Goal: Information Seeking & Learning: Check status

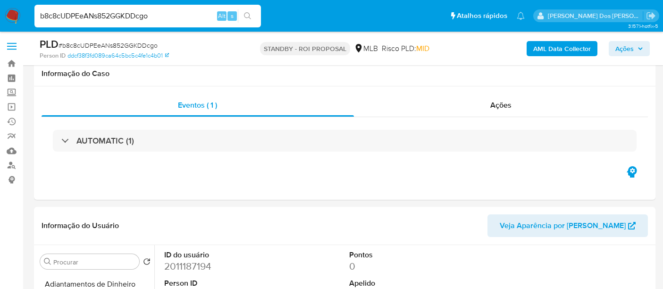
select select "100"
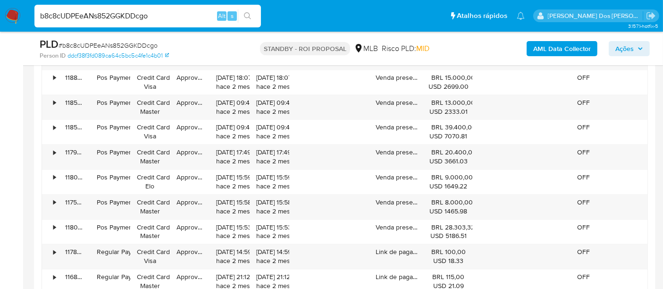
scroll to position [1940, 0]
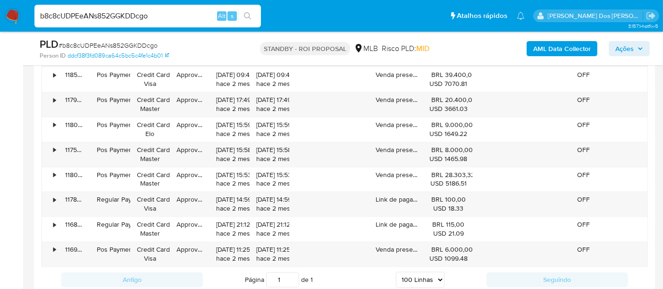
click at [165, 18] on input "b8c8cUDPEeANs852GGKDDcgo" at bounding box center [147, 16] width 226 height 12
paste input "jVAzknMtlPDF7Bi5HfwgXsjk"
type input "jVAzknMtlPDF7Bi5HfwgXsjk"
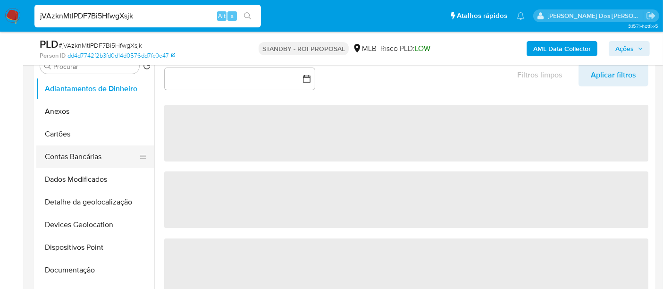
scroll to position [209, 0]
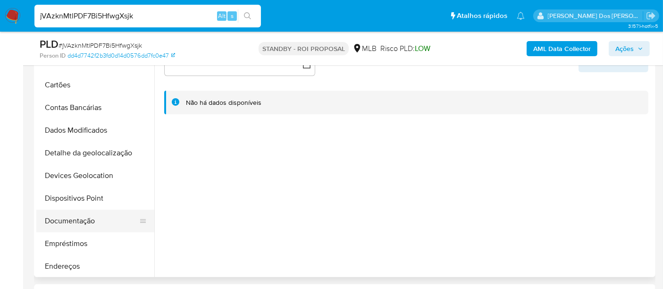
select select "10"
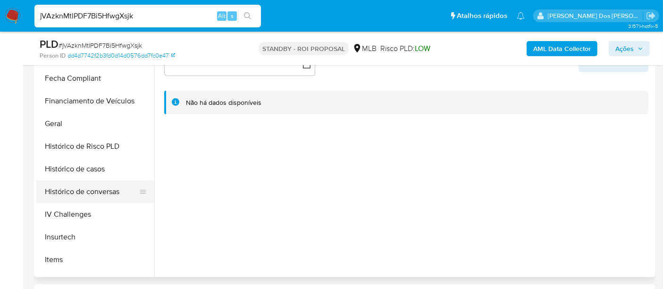
scroll to position [262, 0]
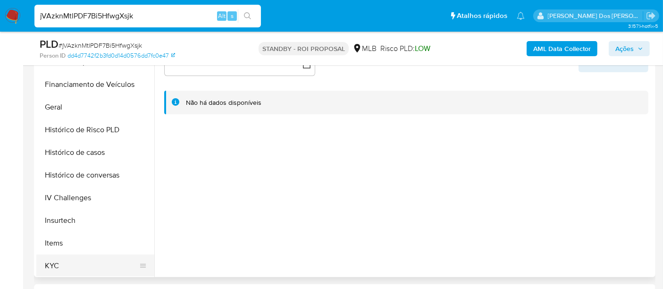
click at [52, 259] on button "KYC" at bounding box center [91, 265] width 110 height 23
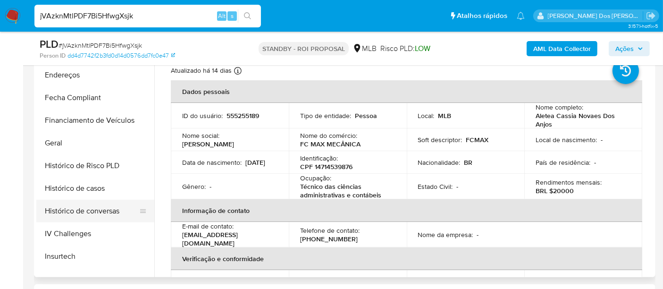
scroll to position [209, 0]
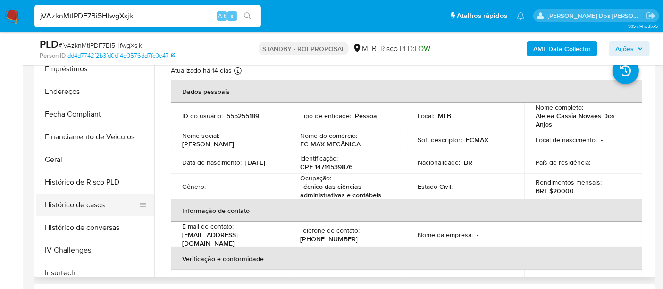
click at [73, 197] on button "Histórico de casos" at bounding box center [91, 204] width 110 height 23
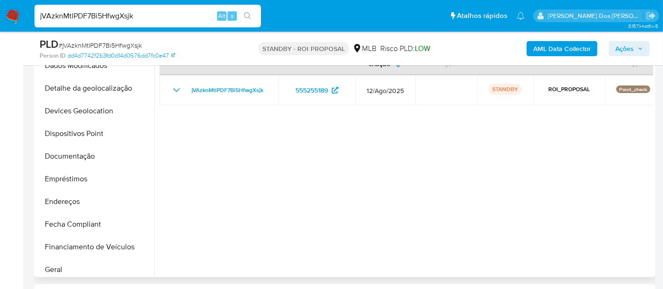
scroll to position [52, 0]
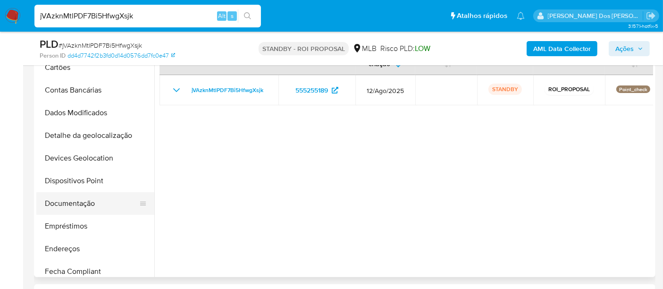
click at [83, 204] on button "Documentação" at bounding box center [91, 203] width 110 height 23
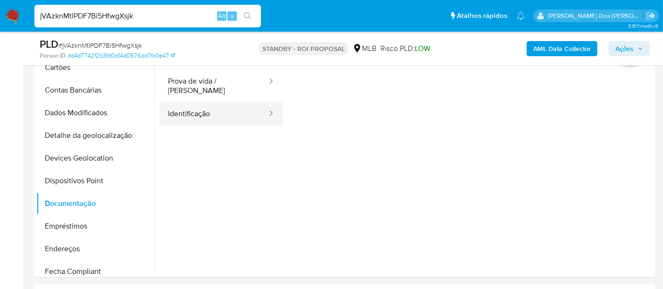
click at [186, 116] on button "Identificação" at bounding box center [213, 114] width 109 height 24
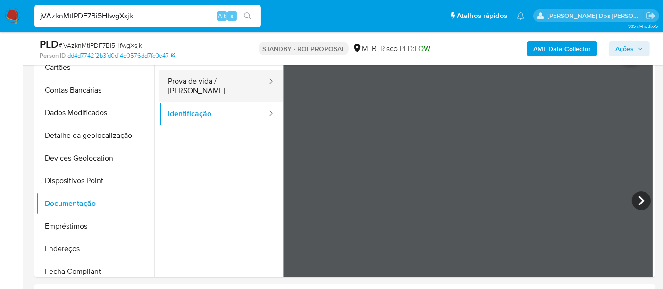
click at [207, 77] on button "Prova de vida / [PERSON_NAME]" at bounding box center [213, 86] width 109 height 32
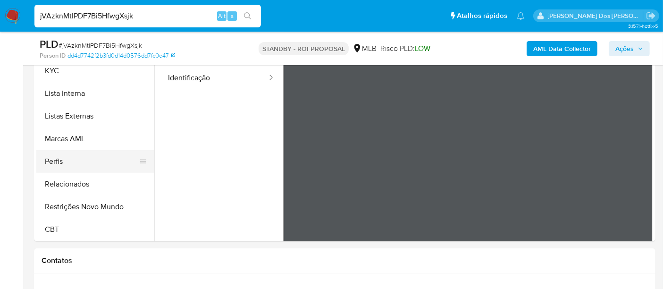
scroll to position [262, 0]
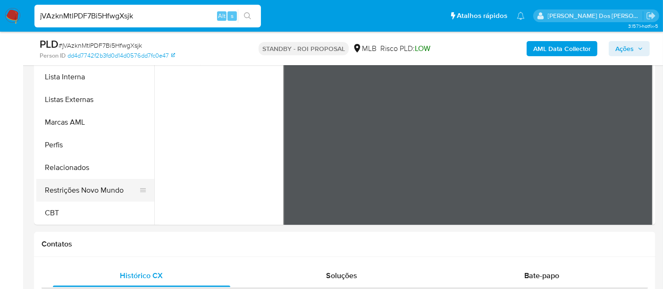
click at [82, 194] on button "Restrições Novo Mundo" at bounding box center [91, 190] width 110 height 23
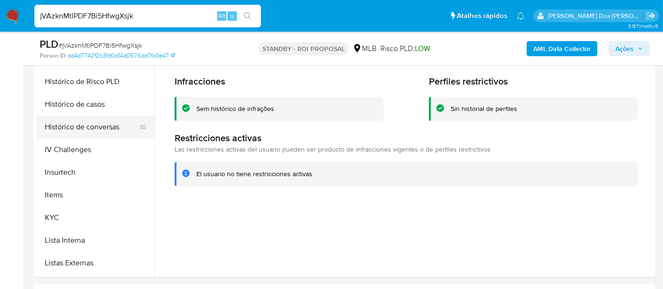
scroll to position [264, 0]
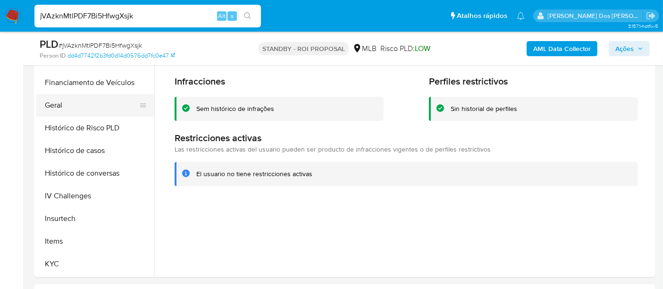
click at [55, 104] on button "Geral" at bounding box center [91, 105] width 110 height 23
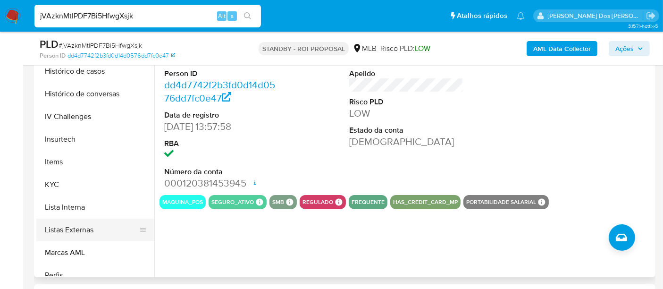
scroll to position [421, 0]
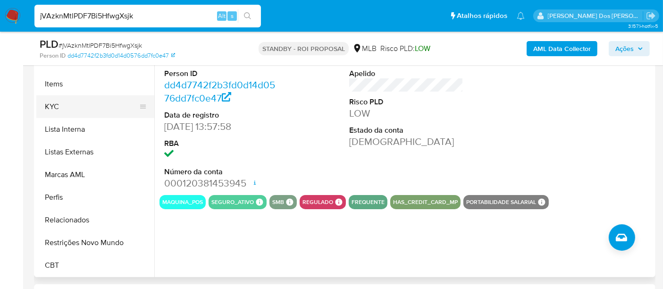
click at [50, 108] on button "KYC" at bounding box center [91, 106] width 110 height 23
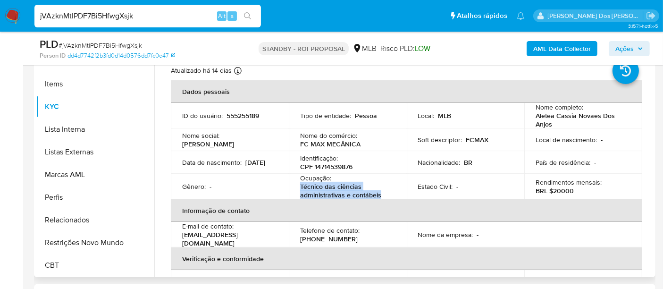
drag, startPoint x: 381, startPoint y: 194, endPoint x: 296, endPoint y: 188, distance: 85.6
click at [296, 188] on td "Ocupação : Técnico das ciências administrativas e contábeis" at bounding box center [348, 186] width 118 height 25
copy p "Técnico das ciências administrativas e contábeis"
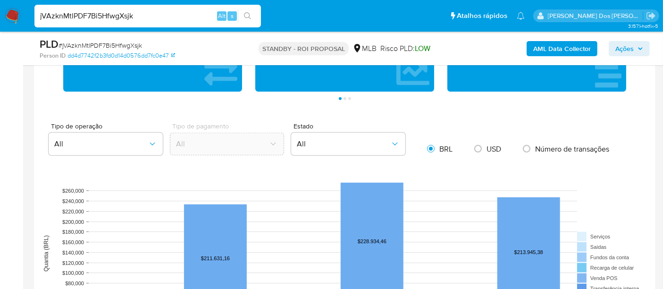
scroll to position [891, 0]
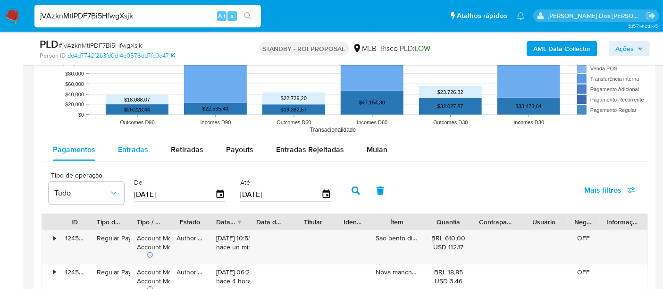
click at [132, 151] on span "Entradas" at bounding box center [133, 149] width 30 height 11
select select "10"
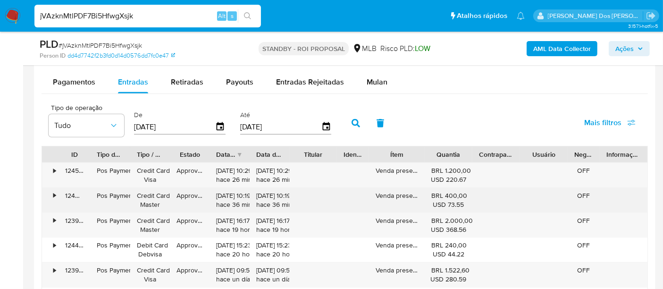
scroll to position [996, 0]
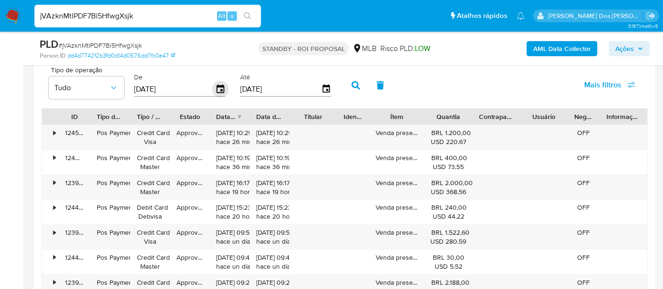
click at [215, 88] on icon "button" at bounding box center [220, 89] width 17 height 17
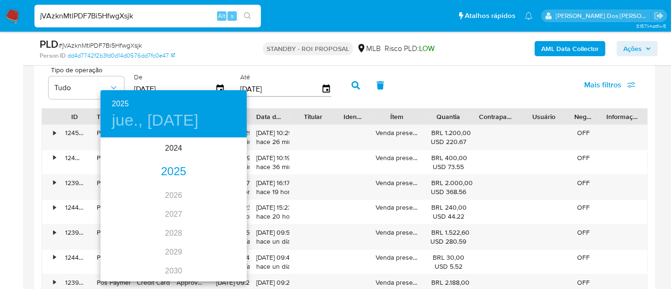
click at [172, 169] on div "2025" at bounding box center [173, 171] width 146 height 19
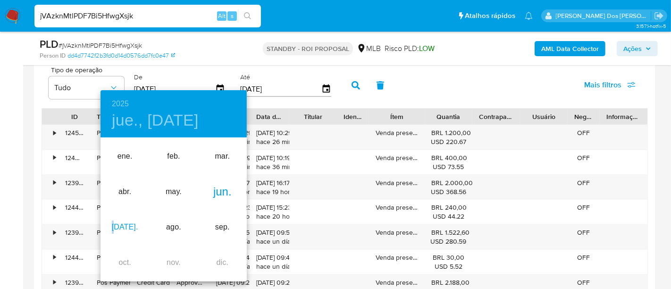
click at [121, 224] on div "[DATE]." at bounding box center [124, 226] width 49 height 35
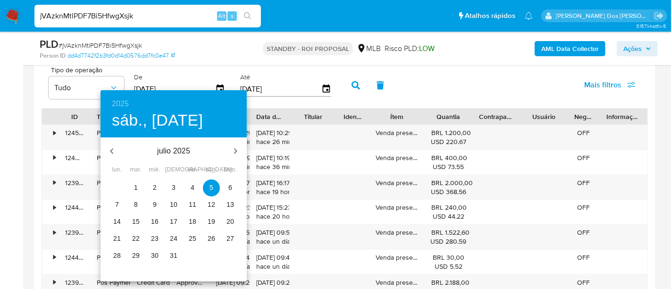
click at [135, 184] on p "1" at bounding box center [136, 187] width 4 height 9
type input "[DATE]"
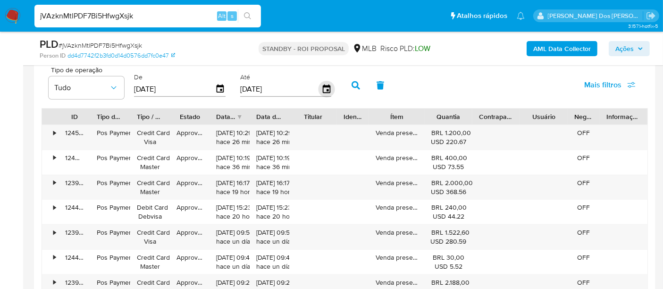
click at [318, 91] on icon "button" at bounding box center [326, 89] width 17 height 17
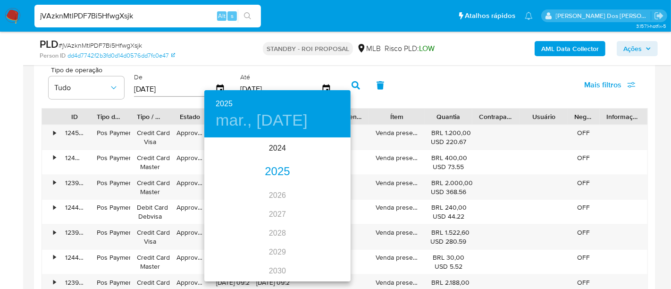
click at [282, 174] on div "2025" at bounding box center [277, 171] width 146 height 19
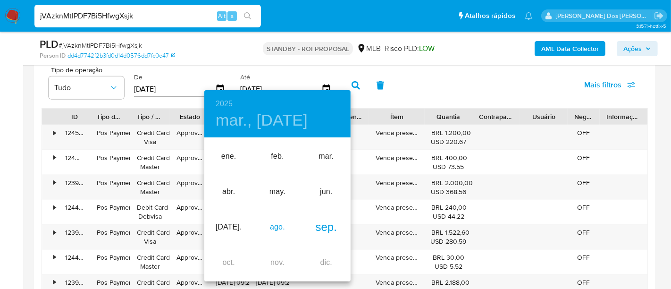
click at [281, 229] on div "ago." at bounding box center [277, 226] width 49 height 35
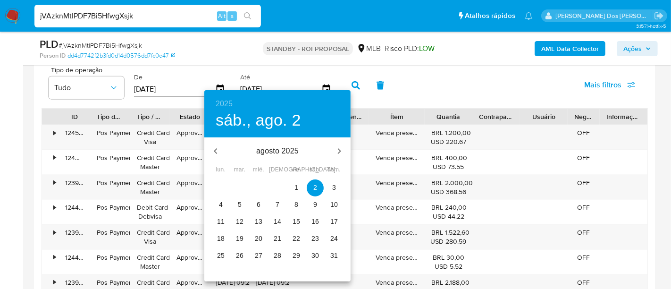
click at [300, 254] on p "29" at bounding box center [297, 255] width 8 height 9
type input "[DATE]"
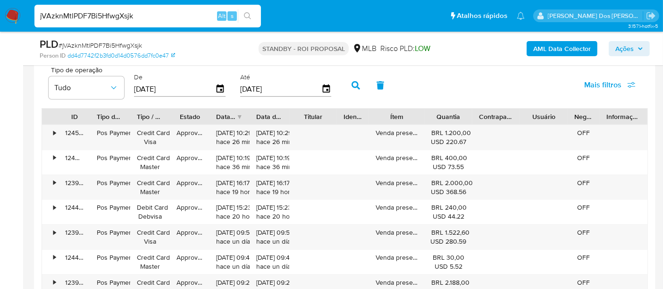
click at [589, 82] on span "Mais filtros" at bounding box center [602, 85] width 37 height 23
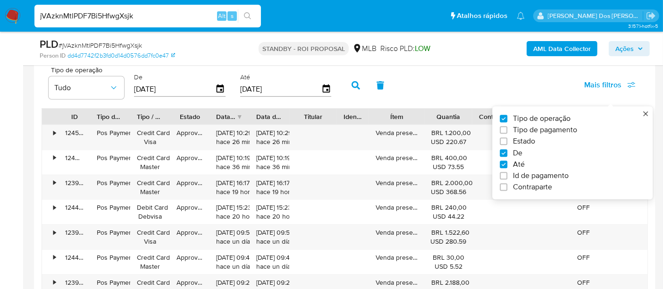
click at [538, 137] on label "Estado" at bounding box center [569, 141] width 138 height 9
click at [507, 138] on input "Estado" at bounding box center [504, 142] width 8 height 8
checkbox input "true"
type input "[DATE]"
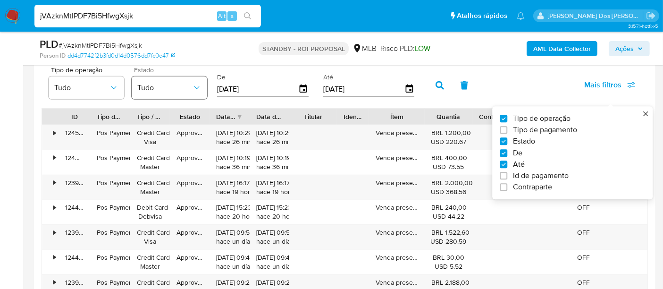
click at [167, 88] on span "Tudo" at bounding box center [164, 87] width 55 height 9
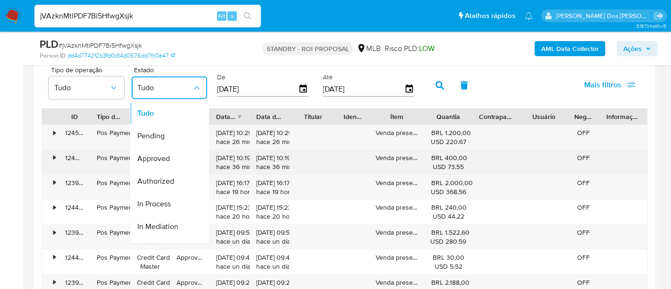
click at [166, 158] on span "Approved" at bounding box center [153, 158] width 33 height 9
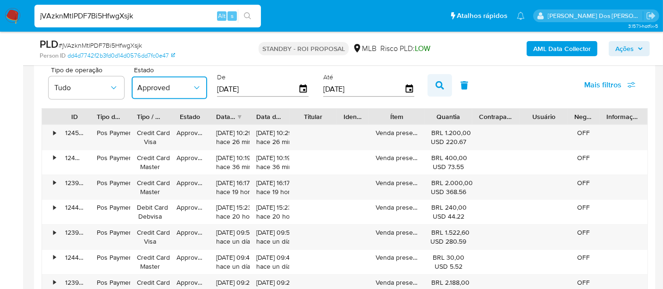
click at [439, 84] on icon "button" at bounding box center [439, 85] width 8 height 8
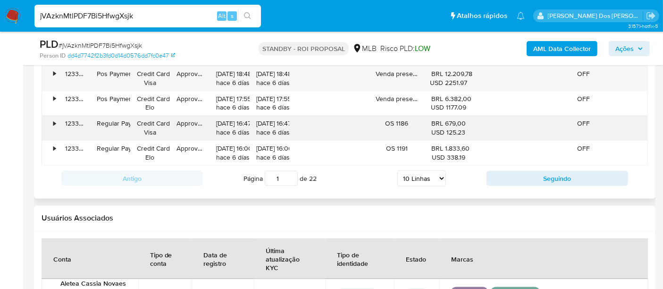
scroll to position [1206, 0]
click at [423, 170] on select "5 Linhas 10 Linhas 20 Linhas 25 Linhas 50 Linhas 100 Linhas" at bounding box center [421, 177] width 49 height 16
select select "100"
click at [398, 169] on select "5 Linhas 10 Linhas 20 Linhas 25 Linhas 50 Linhas 100 Linhas" at bounding box center [421, 177] width 49 height 16
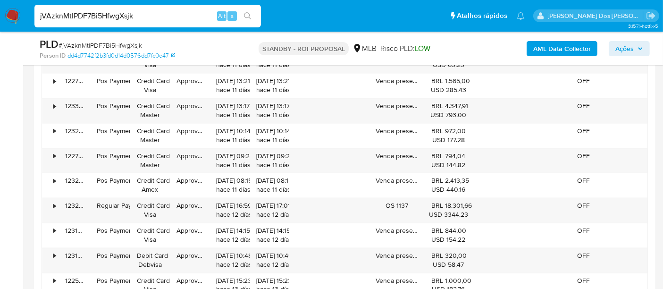
scroll to position [1834, 0]
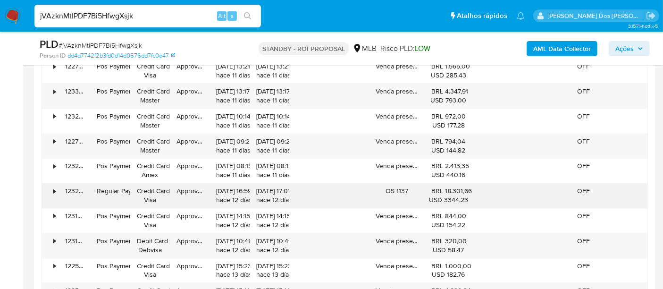
click at [51, 183] on div "•" at bounding box center [50, 195] width 17 height 25
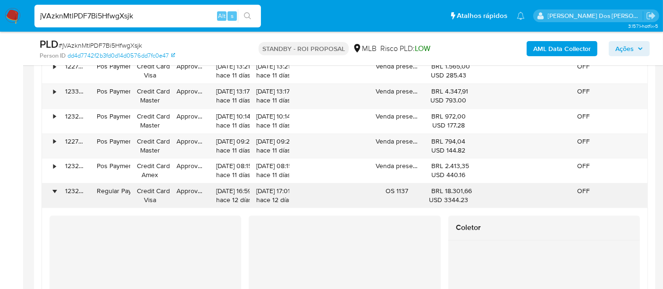
click at [54, 186] on div "•" at bounding box center [54, 190] width 2 height 9
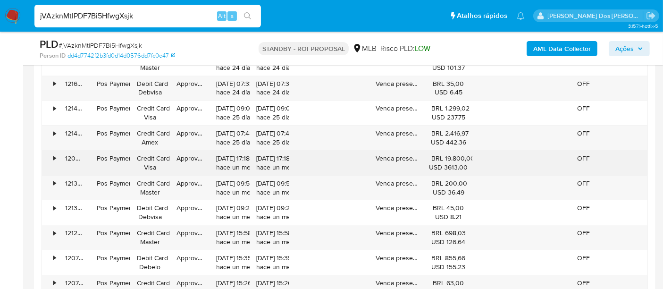
scroll to position [3040, 0]
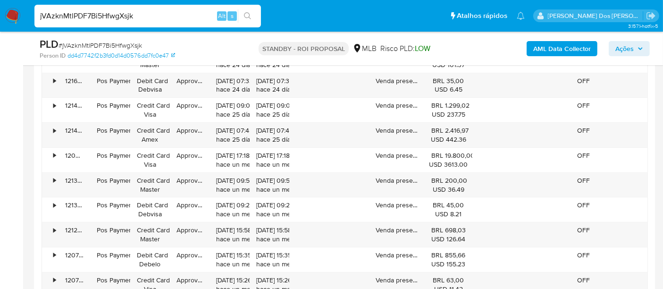
click at [153, 17] on input "jVAzknMtlPDF7Bi5HfwgXsjk" at bounding box center [147, 16] width 226 height 12
click at [152, 18] on input "jVAzknMtlPDF7Bi5HfwgXsjk" at bounding box center [147, 16] width 226 height 12
click at [151, 21] on input "jVAzknMtlPDF7Bi5HfwgXsjk" at bounding box center [147, 16] width 226 height 12
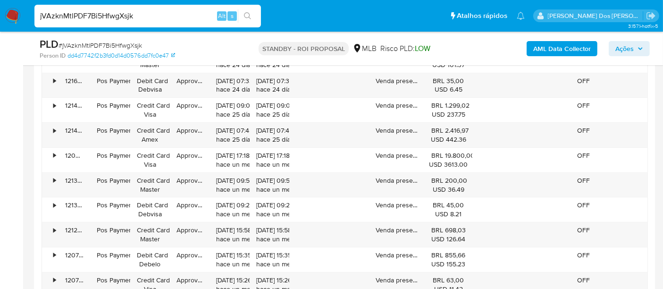
paste input "xwQfLni9sNIgBBRdHK7VymU4"
type input "xwQfLni9sNIgBBRdHK7VymU4"
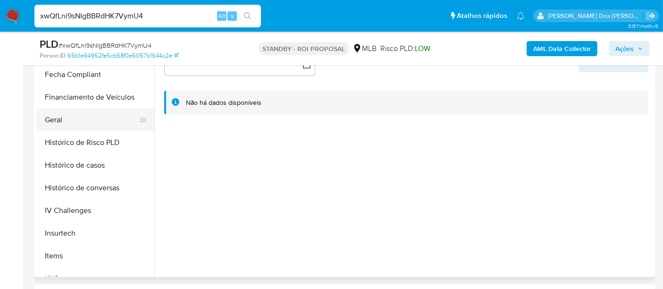
scroll to position [262, 0]
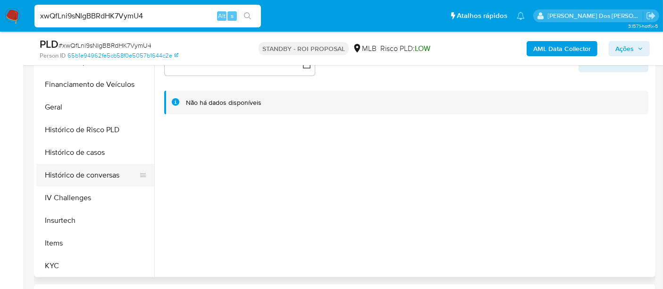
select select "10"
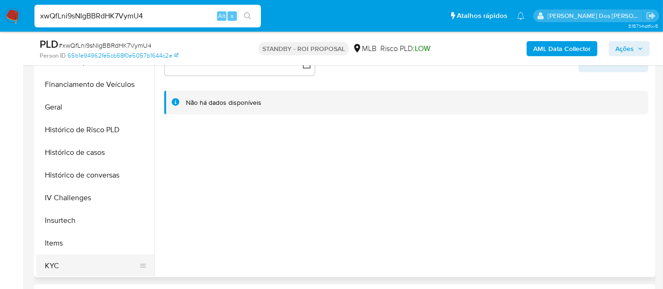
click at [52, 268] on button "KYC" at bounding box center [91, 265] width 110 height 23
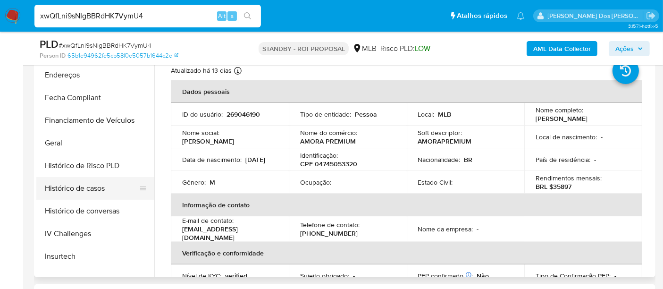
scroll to position [209, 0]
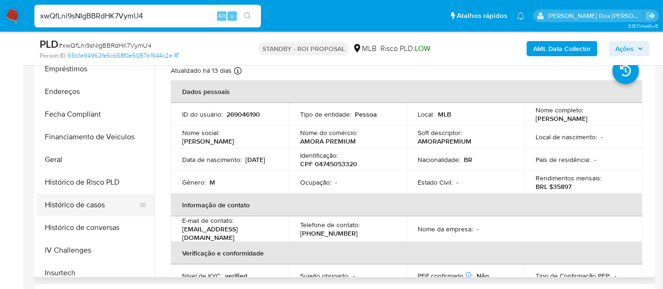
click at [93, 198] on button "Histórico de casos" at bounding box center [91, 204] width 110 height 23
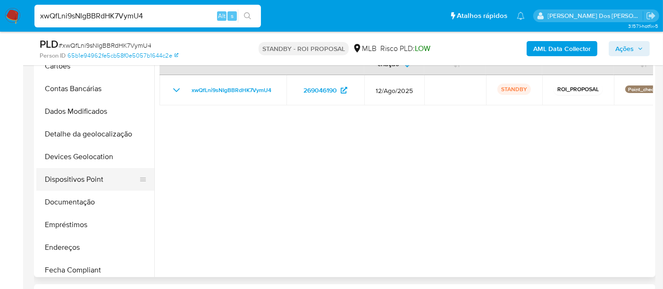
scroll to position [52, 0]
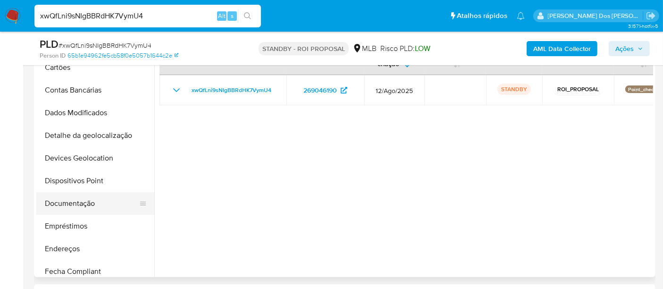
click at [81, 202] on button "Documentação" at bounding box center [91, 203] width 110 height 23
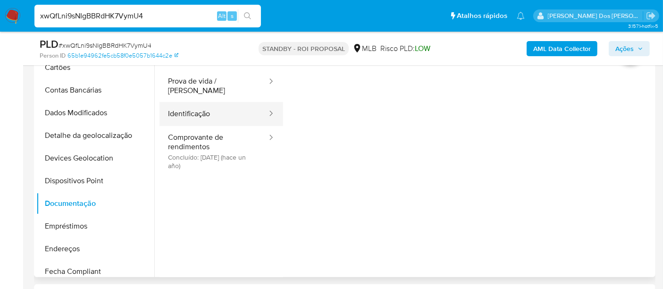
click at [178, 105] on button "Identificação" at bounding box center [213, 114] width 109 height 24
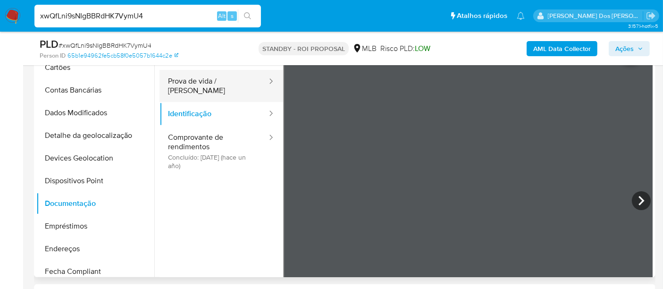
click at [229, 83] on button "Prova de vida / [PERSON_NAME]" at bounding box center [213, 86] width 109 height 32
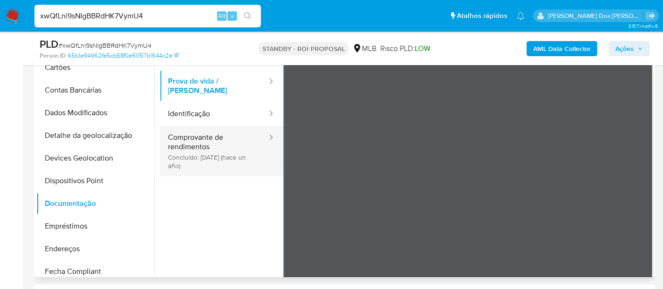
click at [197, 143] on button "Comprovante de rendimentos Concluído: [DATE] (hace un año)" at bounding box center [213, 151] width 109 height 50
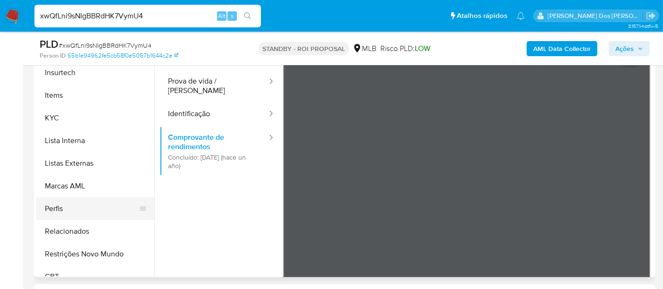
scroll to position [419, 0]
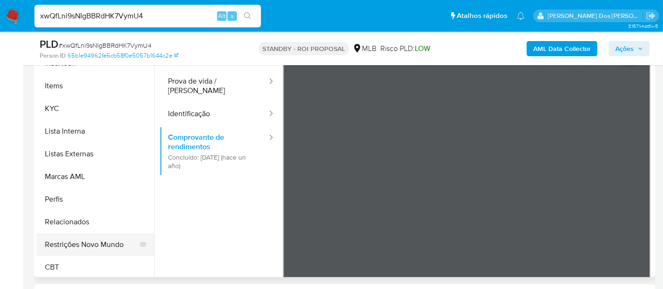
click at [78, 244] on button "Restrições Novo Mundo" at bounding box center [91, 244] width 110 height 23
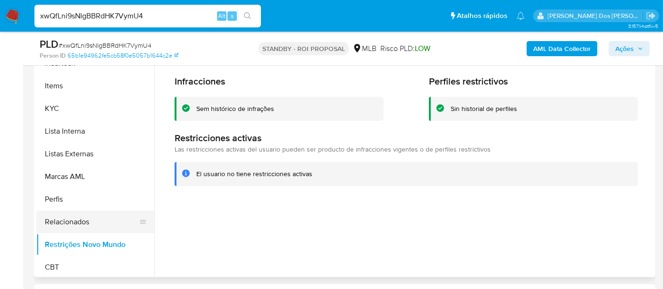
scroll to position [209, 0]
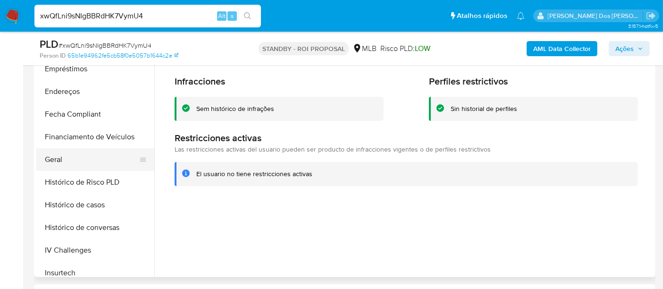
click at [64, 161] on button "Geral" at bounding box center [91, 159] width 110 height 23
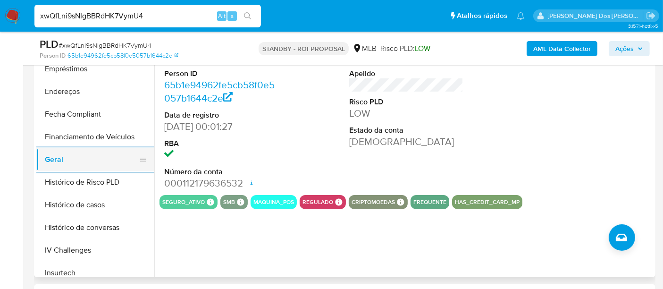
scroll to position [367, 0]
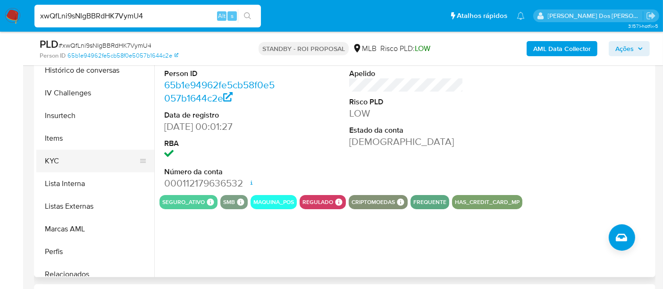
click at [55, 161] on button "KYC" at bounding box center [91, 161] width 110 height 23
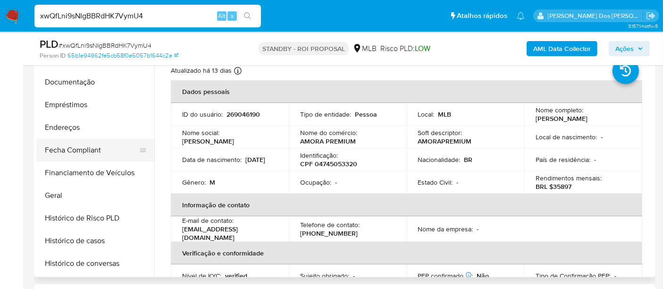
scroll to position [157, 0]
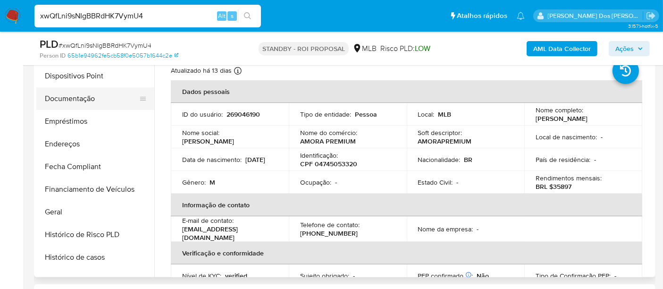
click at [79, 101] on button "Documentação" at bounding box center [91, 98] width 110 height 23
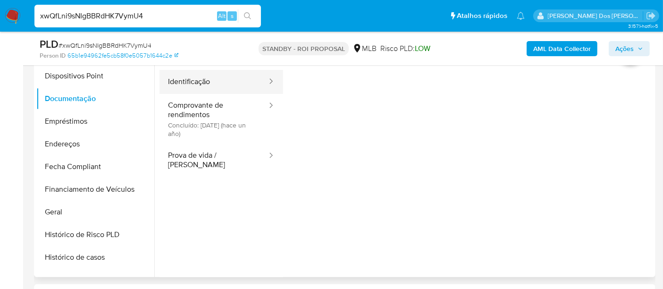
click at [190, 84] on button "Identificação" at bounding box center [213, 82] width 109 height 24
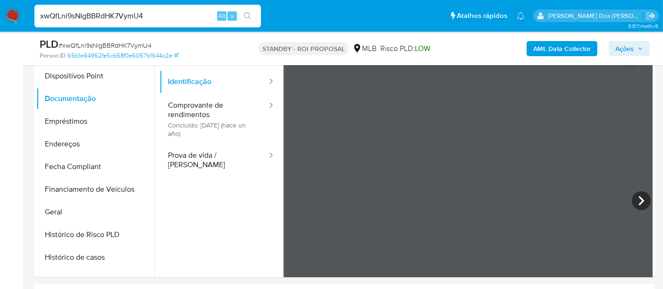
click at [133, 17] on input "xwQfLni9sNIgBBRdHK7VymU4" at bounding box center [147, 16] width 226 height 12
paste input "gSXYSk8ylBg80QiZOkqjxPki"
type input "gSXYSk8ylBg80QiZOkqjxPki"
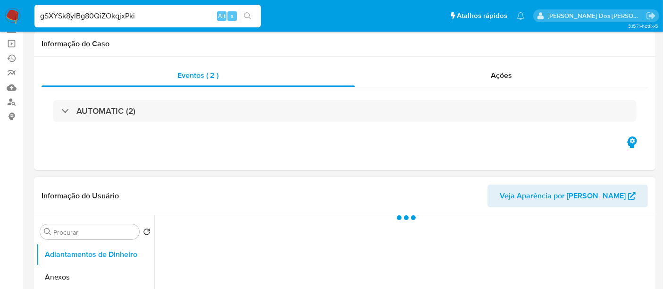
scroll to position [209, 0]
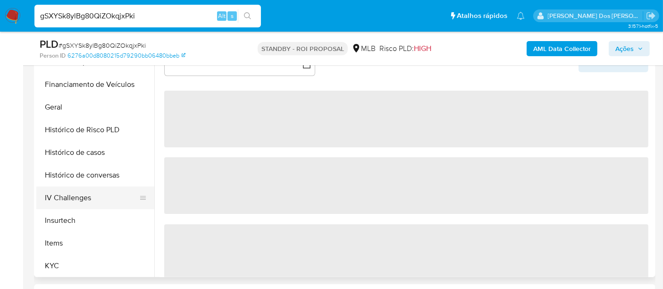
select select "10"
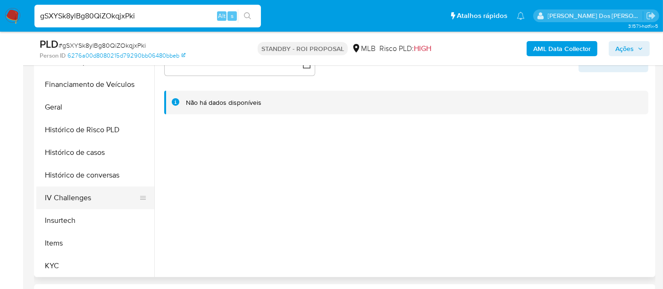
scroll to position [314, 0]
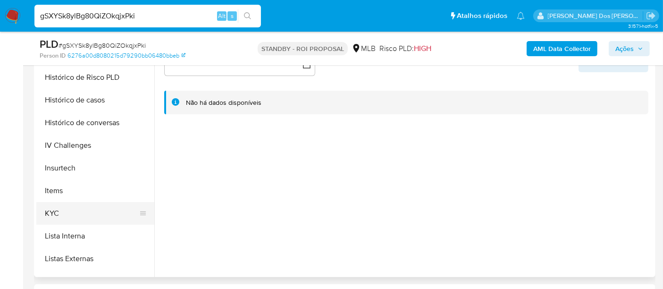
click at [59, 209] on button "KYC" at bounding box center [91, 213] width 110 height 23
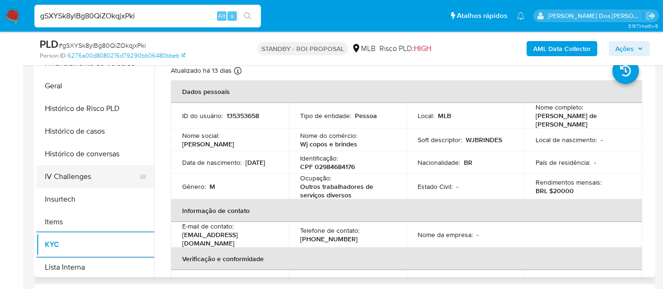
scroll to position [262, 0]
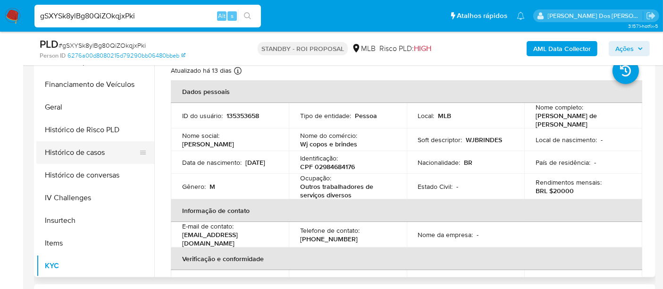
click at [71, 157] on button "Histórico de casos" at bounding box center [91, 152] width 110 height 23
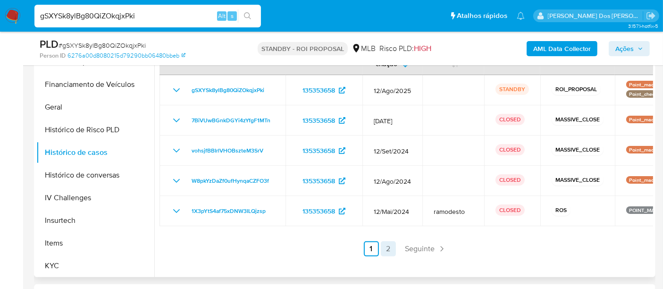
click at [387, 248] on link "2" at bounding box center [388, 248] width 15 height 15
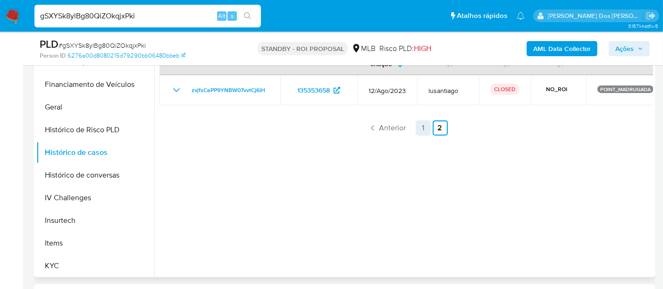
click at [419, 133] on link "1" at bounding box center [423, 127] width 15 height 15
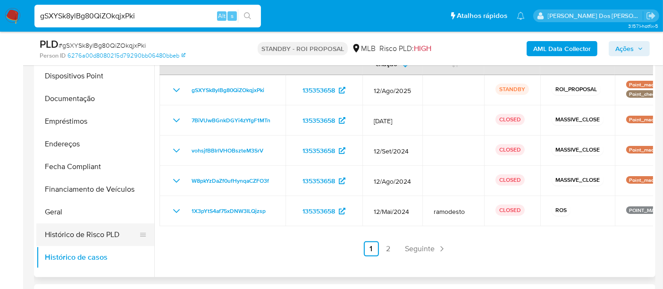
scroll to position [105, 0]
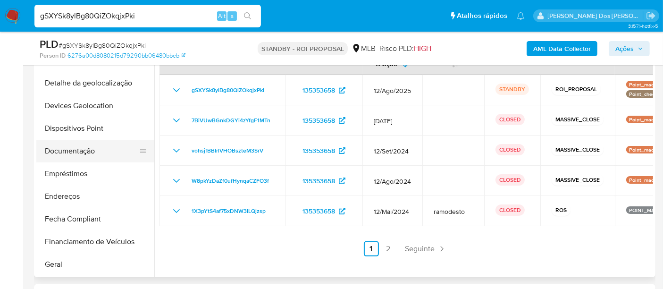
click at [72, 150] on button "Documentação" at bounding box center [91, 151] width 110 height 23
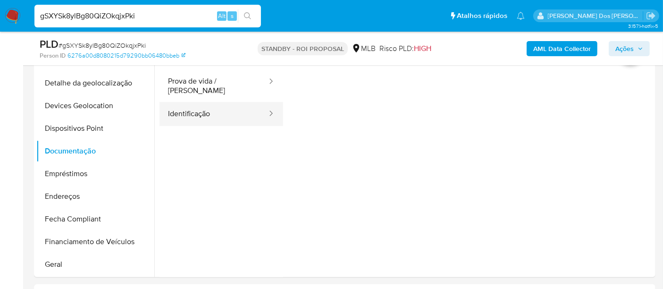
click at [203, 111] on button "Identificação" at bounding box center [213, 114] width 109 height 24
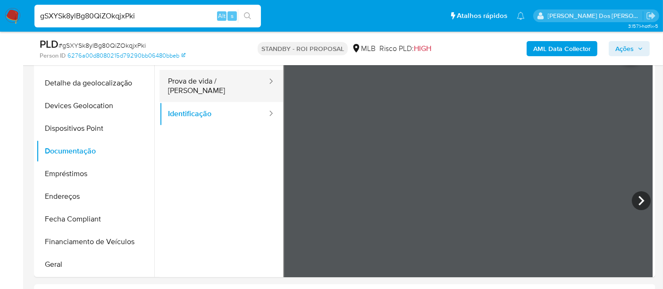
click at [197, 77] on button "Prova de vida / [PERSON_NAME]" at bounding box center [213, 86] width 109 height 32
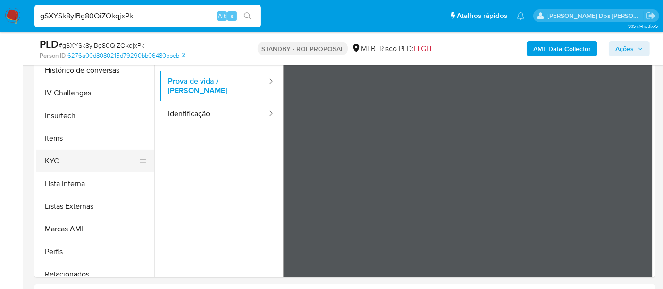
scroll to position [421, 0]
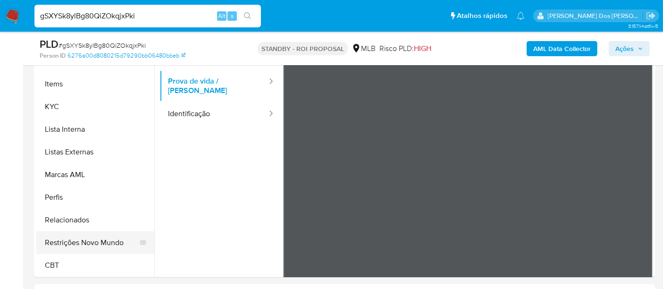
click at [98, 240] on button "Restrições Novo Mundo" at bounding box center [91, 242] width 110 height 23
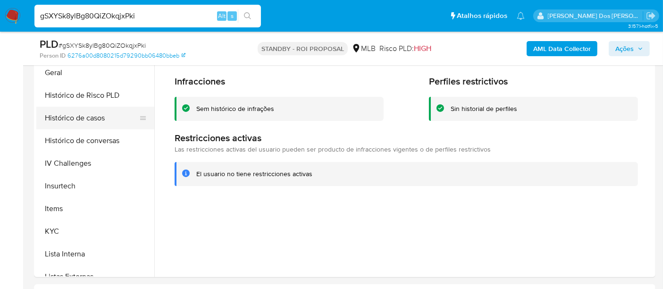
scroll to position [211, 0]
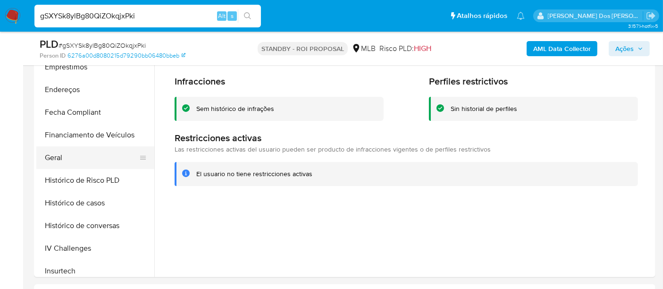
drag, startPoint x: 55, startPoint y: 158, endPoint x: 62, endPoint y: 158, distance: 6.6
click at [55, 158] on button "Geral" at bounding box center [91, 157] width 110 height 23
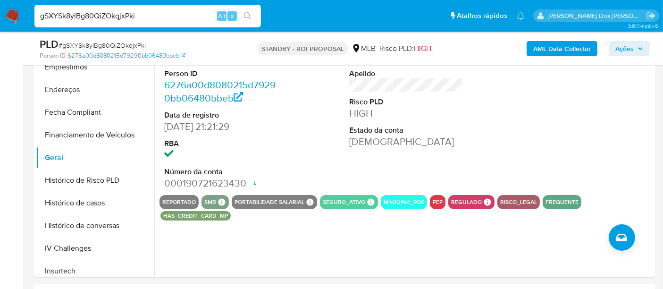
scroll to position [316, 0]
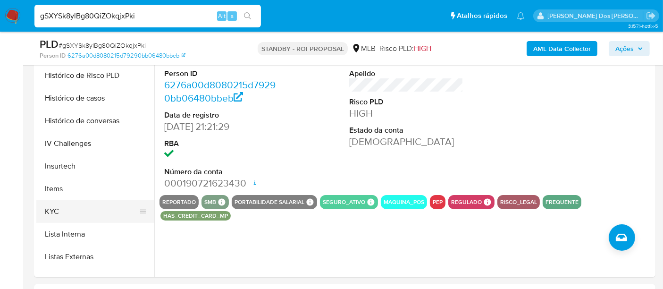
click at [48, 212] on button "KYC" at bounding box center [91, 211] width 110 height 23
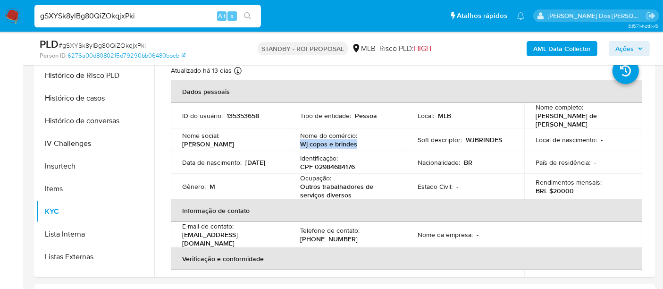
drag, startPoint x: 357, startPoint y: 144, endPoint x: 301, endPoint y: 144, distance: 56.1
click at [301, 144] on div "Nome do comércio : Wj copos e brindes" at bounding box center [347, 139] width 95 height 17
copy p "Wj copos e brindes"
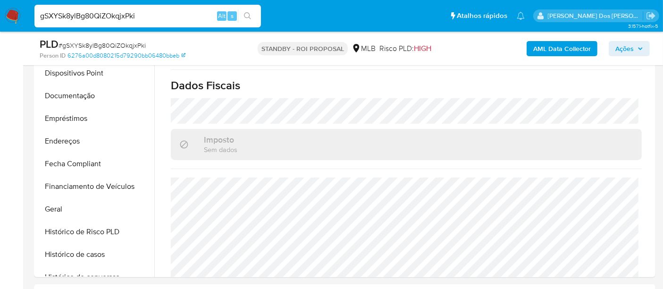
scroll to position [159, 0]
click at [72, 145] on button "Endereços" at bounding box center [91, 142] width 110 height 23
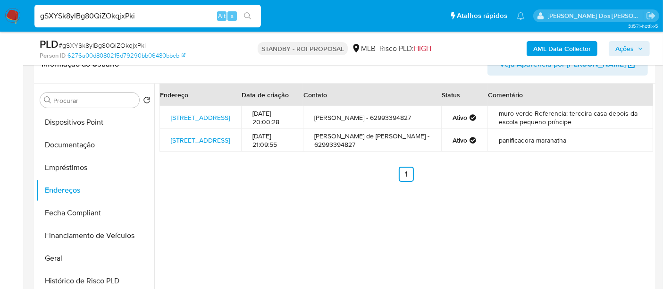
scroll to position [105, 0]
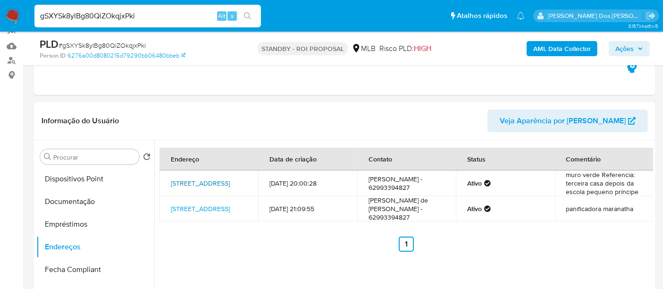
click at [223, 182] on link "[STREET_ADDRESS]" at bounding box center [200, 182] width 59 height 9
click at [115, 18] on input "gSXYSk8ylBg80QiZOkqjxPki" at bounding box center [147, 16] width 226 height 12
paste input "U9dAEQ59OFItnD1W9uIhrX5"
type input "gU9dAEQ59OFItnD1W9uIhrX5"
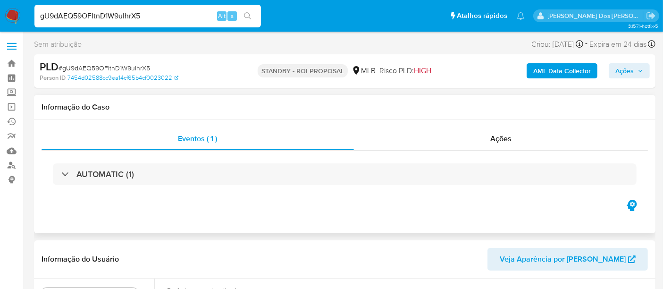
select select "10"
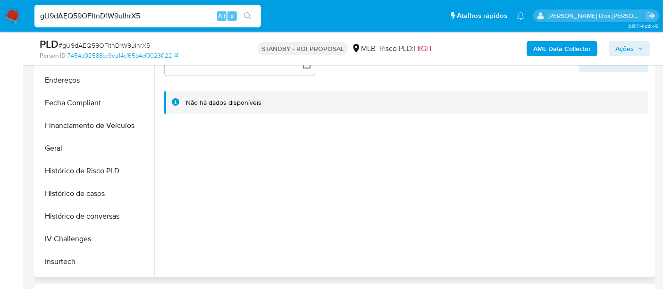
scroll to position [314, 0]
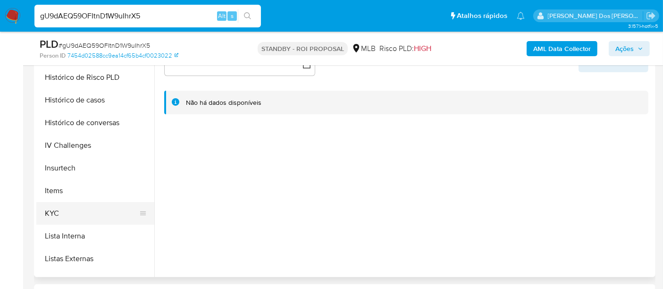
click at [49, 219] on button "KYC" at bounding box center [91, 213] width 110 height 23
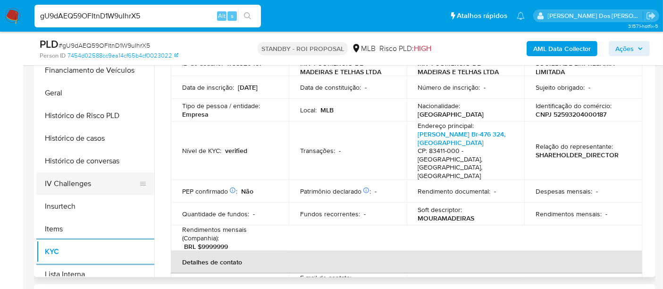
scroll to position [262, 0]
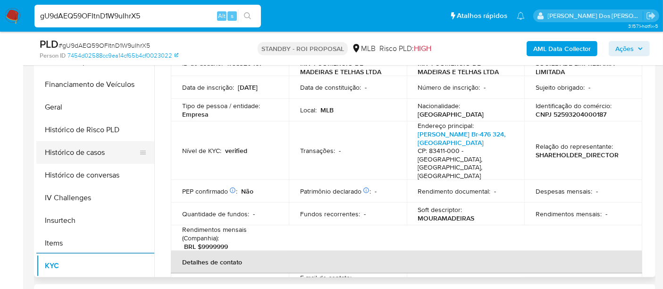
click at [68, 149] on button "Histórico de casos" at bounding box center [91, 152] width 110 height 23
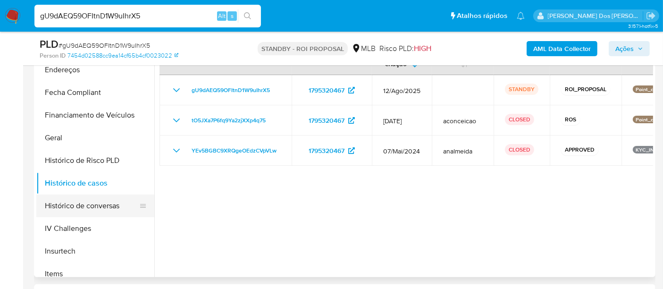
scroll to position [157, 0]
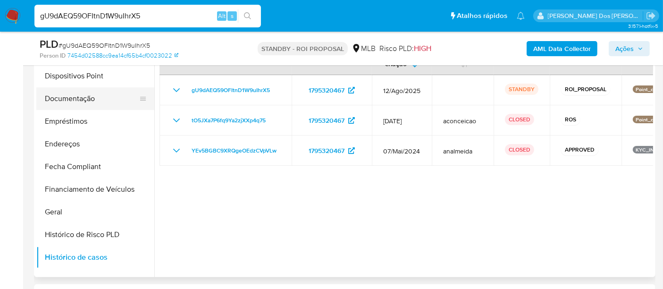
click at [78, 97] on button "Documentação" at bounding box center [91, 98] width 110 height 23
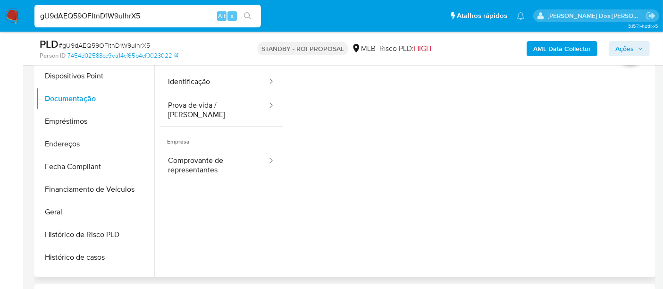
drag, startPoint x: 180, startPoint y: 83, endPoint x: 281, endPoint y: 130, distance: 111.3
click at [180, 83] on button "Identificação" at bounding box center [213, 82] width 109 height 24
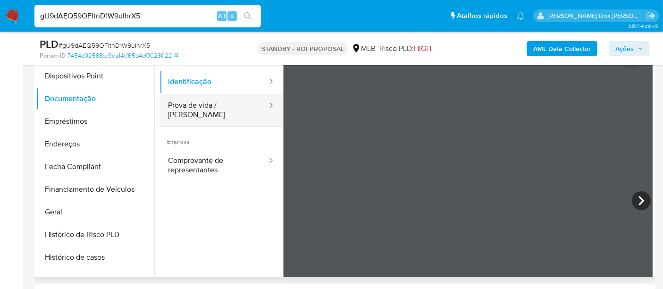
click at [220, 107] on button "Prova de vida / [PERSON_NAME]" at bounding box center [213, 110] width 109 height 32
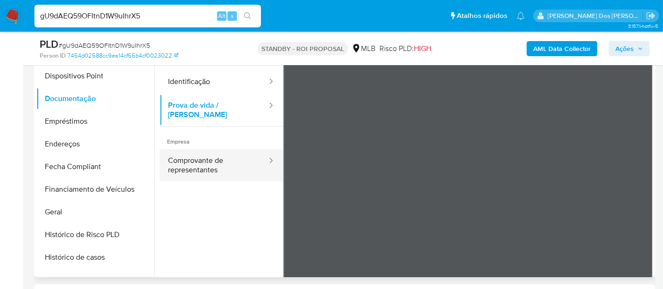
click at [183, 154] on button "Comprovante de representantes" at bounding box center [213, 165] width 109 height 32
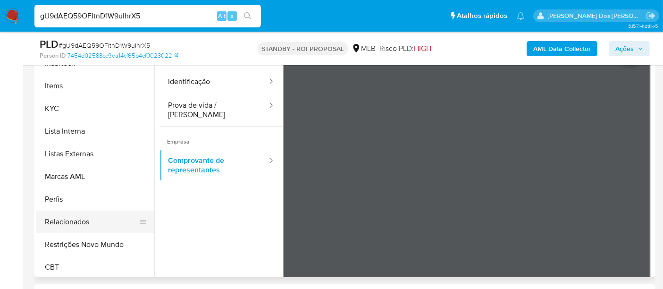
scroll to position [421, 0]
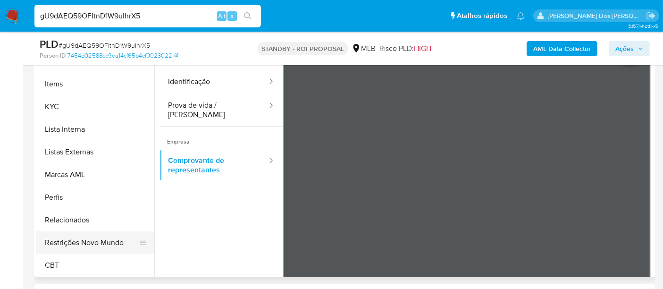
click at [84, 238] on button "Restrições Novo Mundo" at bounding box center [91, 242] width 110 height 23
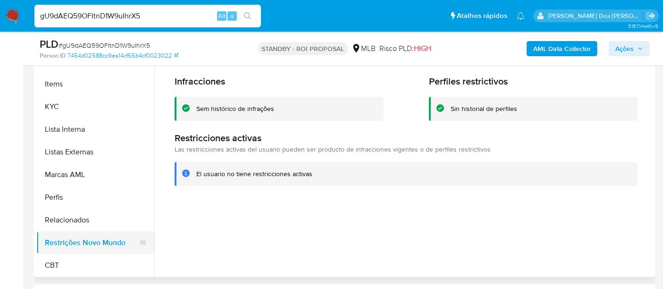
scroll to position [159, 0]
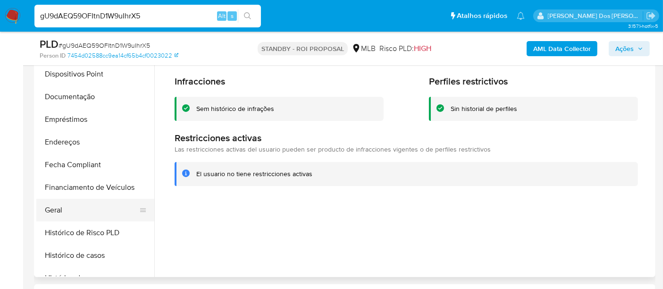
click at [50, 211] on button "Geral" at bounding box center [91, 210] width 110 height 23
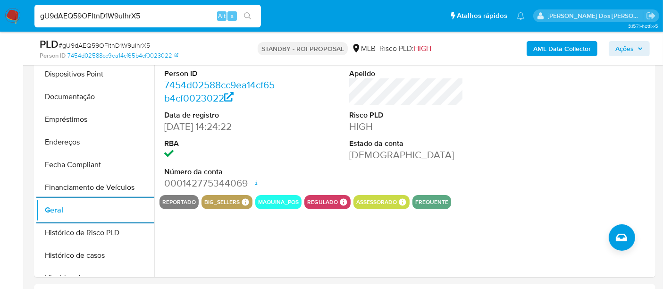
click at [134, 19] on input "gU9dAEQ59OFItnD1W9uIhrX5" at bounding box center [147, 16] width 226 height 12
paste input "LeiQtqbyAW4h6L3UWyX8o9yq"
type input "LeiQtqbyAW4h6L3UWyX8o9yq"
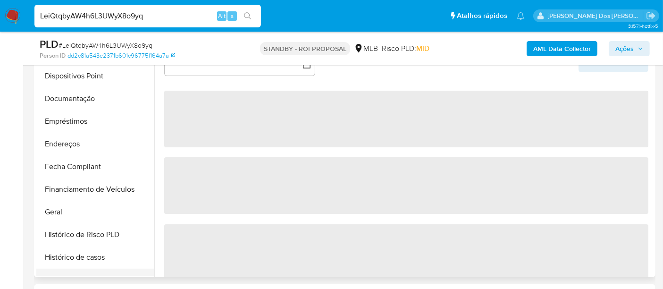
scroll to position [262, 0]
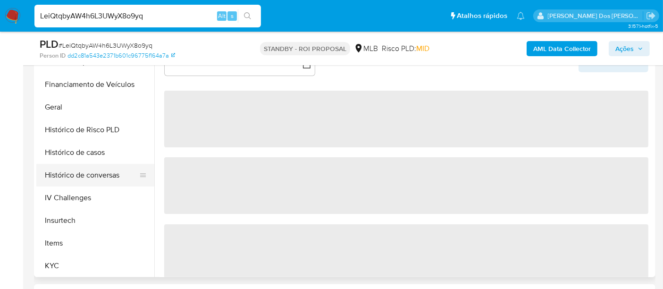
select select "10"
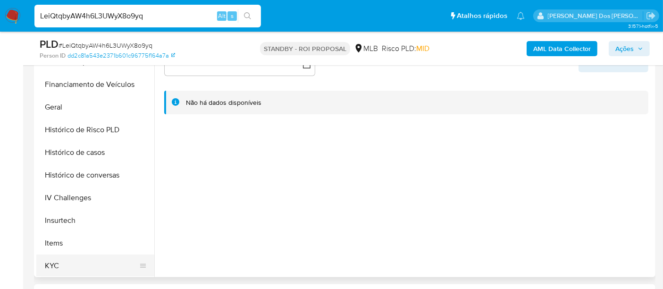
click at [54, 260] on button "KYC" at bounding box center [91, 265] width 110 height 23
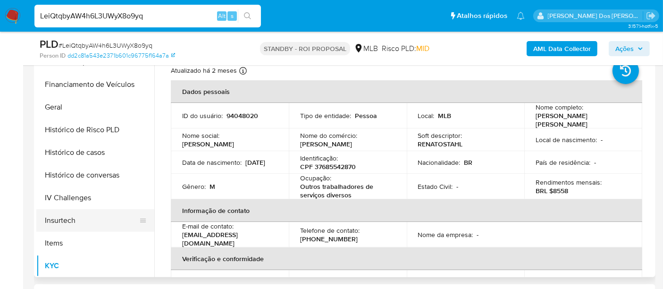
scroll to position [209, 0]
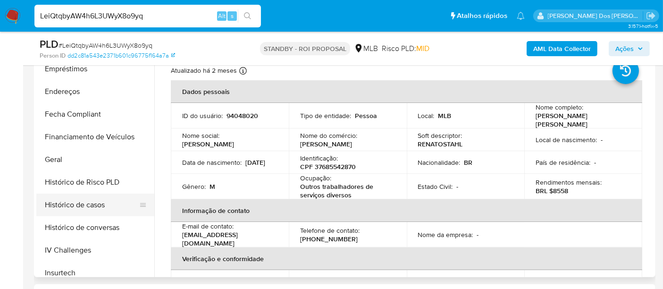
click at [89, 201] on button "Histórico de casos" at bounding box center [91, 204] width 110 height 23
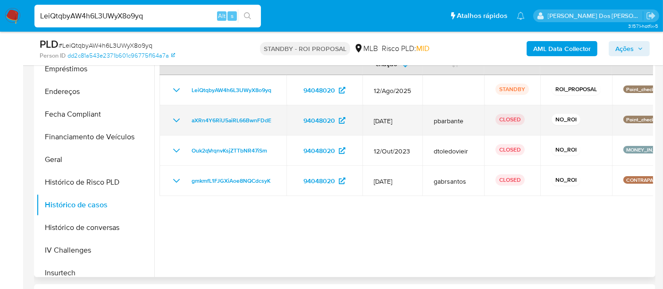
click at [175, 117] on icon "Mostrar/Ocultar" at bounding box center [176, 120] width 11 height 11
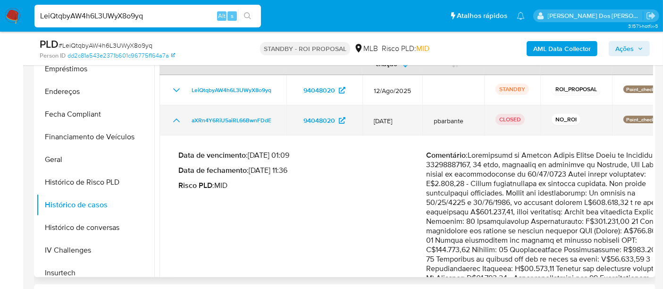
click at [175, 117] on icon "Mostrar/Ocultar" at bounding box center [176, 120] width 11 height 11
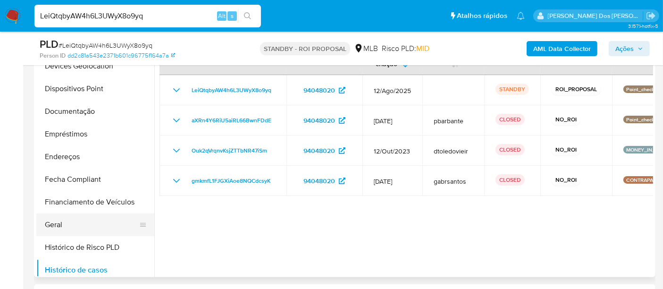
scroll to position [105, 0]
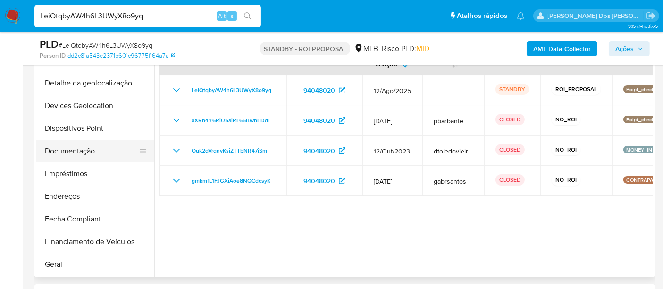
click at [87, 149] on button "Documentação" at bounding box center [91, 151] width 110 height 23
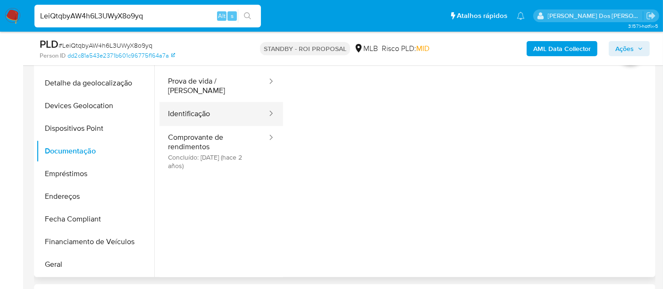
click at [186, 109] on button "Identificação" at bounding box center [213, 114] width 109 height 24
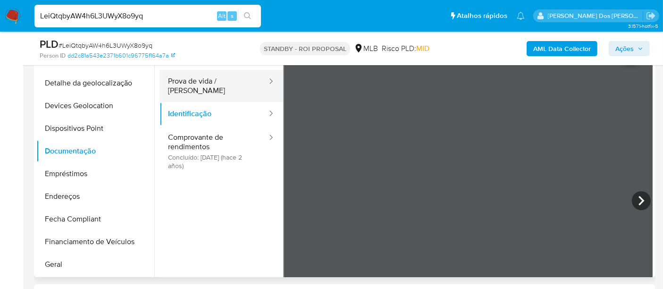
click at [239, 84] on button "Prova de vida / [PERSON_NAME]" at bounding box center [213, 86] width 109 height 32
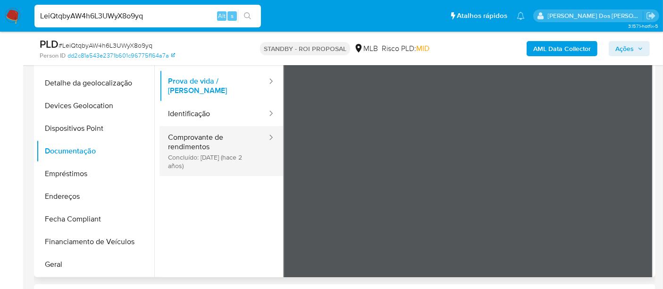
click at [185, 147] on button "Comprovante de rendimentos Concluído: [DATE] (hace 2 años)" at bounding box center [213, 151] width 109 height 50
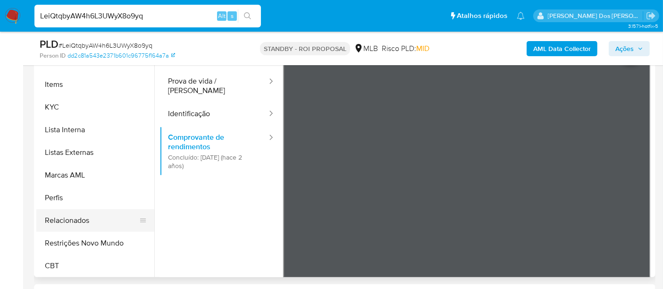
scroll to position [421, 0]
click at [100, 241] on button "Restrições Novo Mundo" at bounding box center [91, 242] width 110 height 23
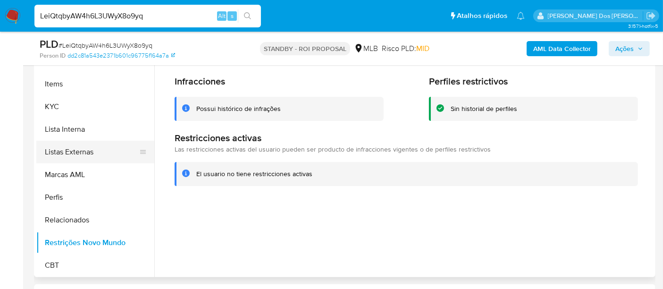
scroll to position [211, 0]
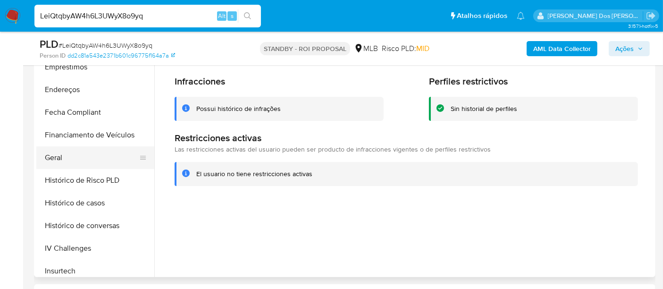
click at [57, 153] on button "Geral" at bounding box center [91, 157] width 110 height 23
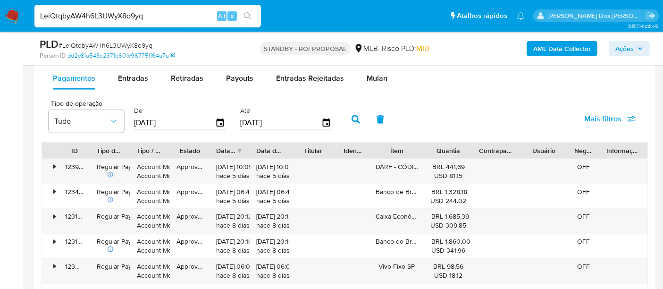
scroll to position [996, 0]
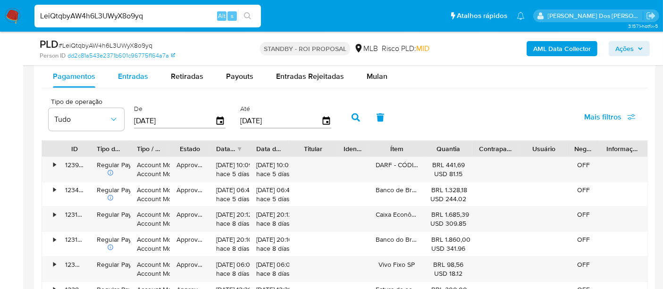
click at [140, 77] on span "Entradas" at bounding box center [133, 76] width 30 height 11
select select "10"
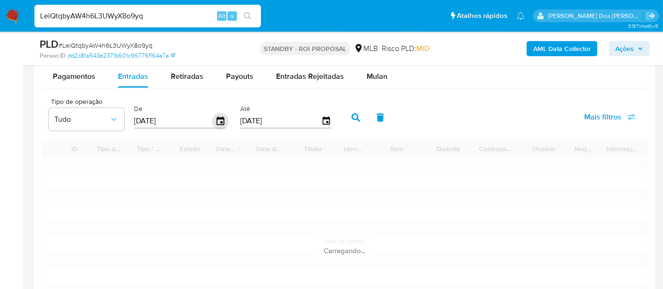
click at [217, 118] on icon "button" at bounding box center [220, 121] width 17 height 17
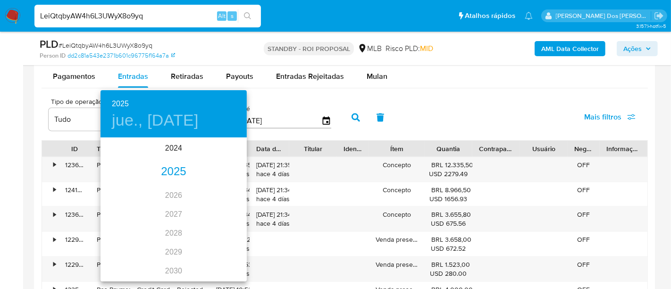
click at [168, 175] on div "2025" at bounding box center [173, 171] width 146 height 19
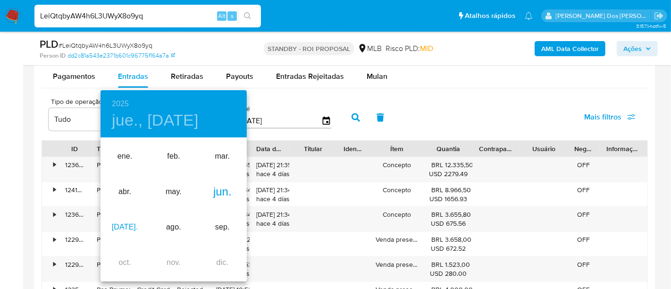
click at [123, 227] on div "[DATE]." at bounding box center [124, 226] width 49 height 35
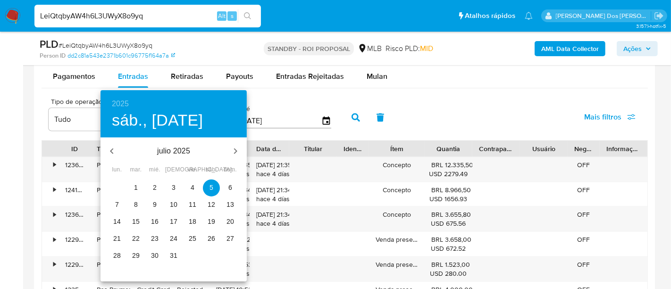
drag, startPoint x: 137, startPoint y: 188, endPoint x: 259, endPoint y: 173, distance: 122.3
click at [137, 188] on p "1" at bounding box center [136, 187] width 4 height 9
type input "[DATE]"
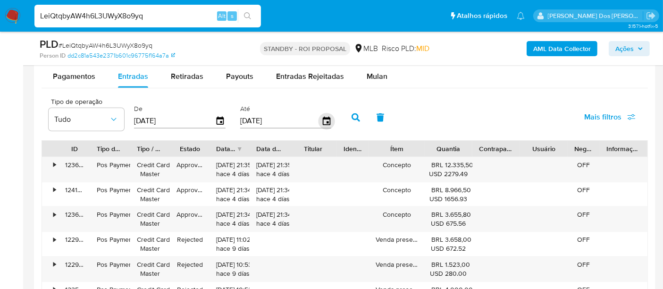
click at [319, 120] on icon "button" at bounding box center [326, 121] width 17 height 17
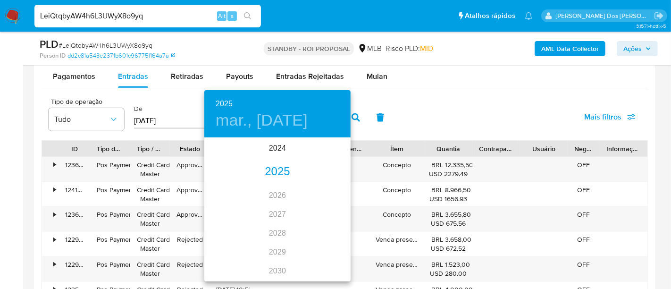
click at [283, 172] on div "2025" at bounding box center [277, 171] width 146 height 19
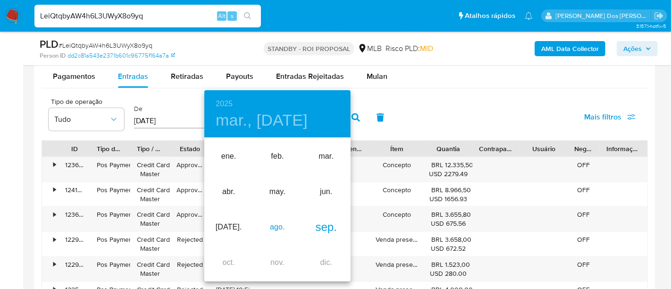
click at [278, 231] on div "ago." at bounding box center [277, 226] width 49 height 35
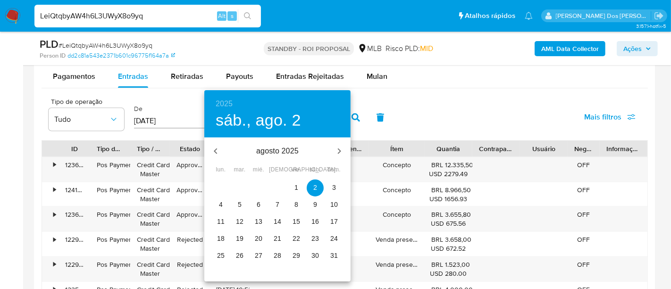
click at [296, 257] on p "29" at bounding box center [297, 255] width 8 height 9
type input "[DATE]"
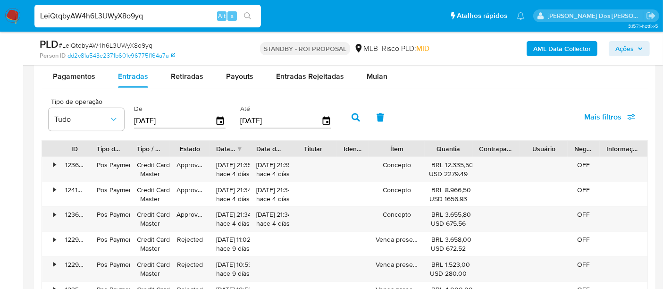
click at [603, 117] on span "Mais filtros" at bounding box center [602, 117] width 37 height 23
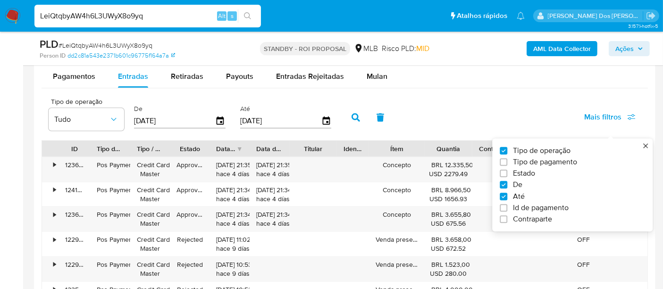
click at [523, 170] on span "Estado" at bounding box center [524, 173] width 22 height 9
click at [507, 170] on input "Estado" at bounding box center [504, 174] width 8 height 8
checkbox input "true"
type input "[DATE]"
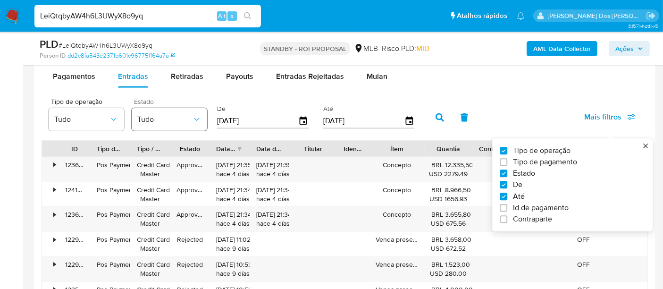
click at [189, 119] on span "Tudo" at bounding box center [164, 119] width 55 height 9
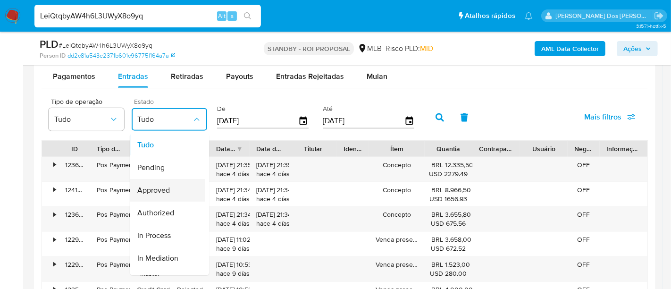
click at [162, 191] on span "Approved" at bounding box center [153, 190] width 33 height 9
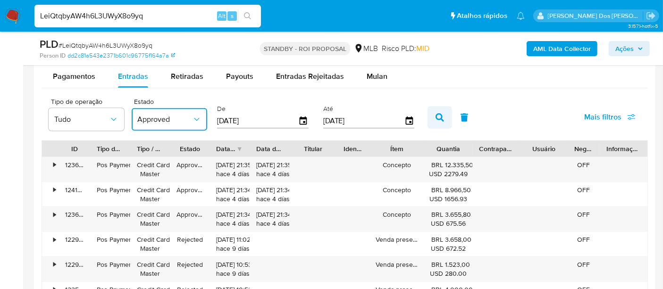
click at [435, 113] on icon "button" at bounding box center [439, 117] width 8 height 8
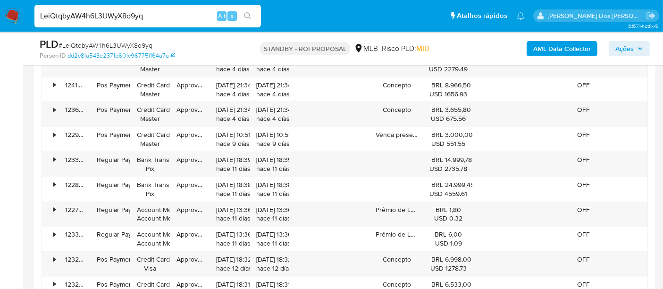
scroll to position [1153, 0]
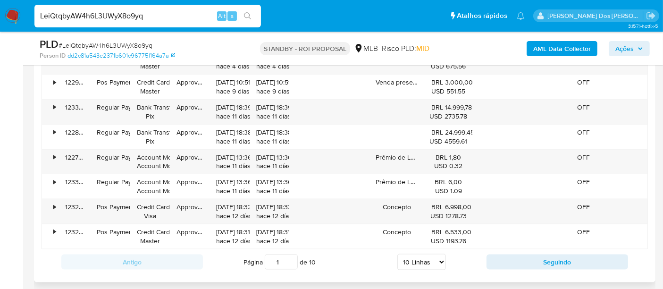
click at [413, 255] on select "5 Linhas 10 Linhas 20 Linhas 25 Linhas 50 Linhas 100 Linhas" at bounding box center [421, 262] width 49 height 16
select select "100"
click at [397, 254] on select "5 Linhas 10 Linhas 20 Linhas 25 Linhas 50 Linhas 100 Linhas" at bounding box center [421, 262] width 49 height 16
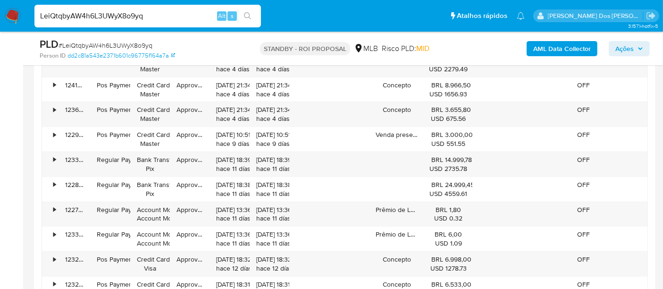
scroll to position [1048, 0]
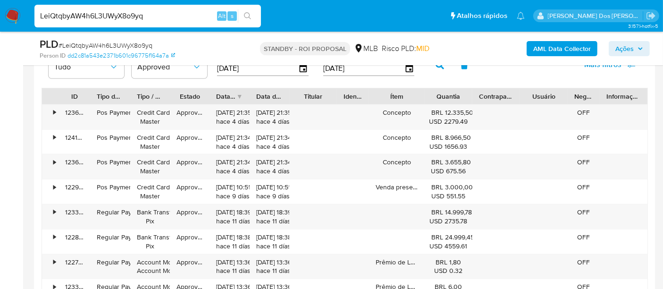
click at [139, 13] on input "LeiQtqbyAW4h6L3UWyX8o9yq" at bounding box center [147, 16] width 226 height 12
paste input "wzcLLEaH0YcIUOBBCiYUFSJ3"
type input "wzcLLEaH0YcIUOBBCiYUFSJ3"
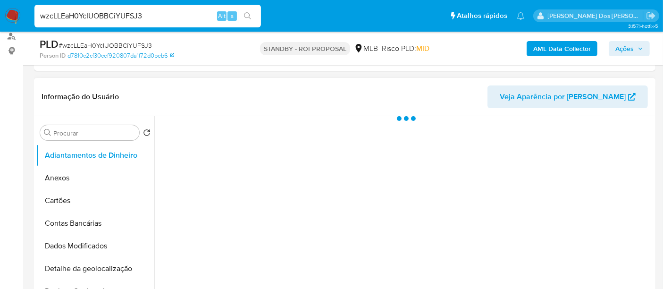
scroll to position [157, 0]
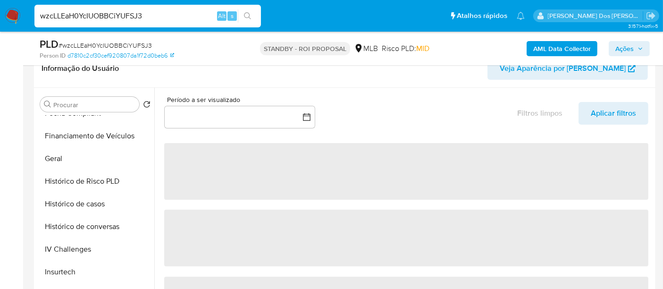
select select "10"
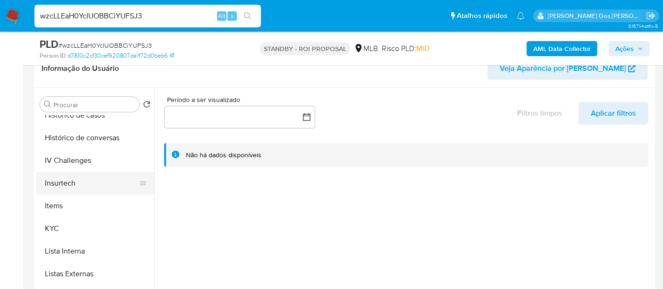
scroll to position [367, 0]
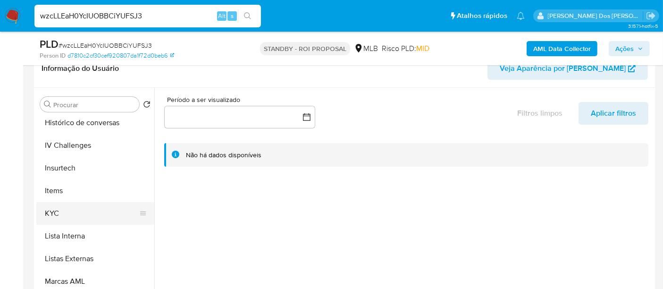
click at [55, 213] on button "KYC" at bounding box center [91, 213] width 110 height 23
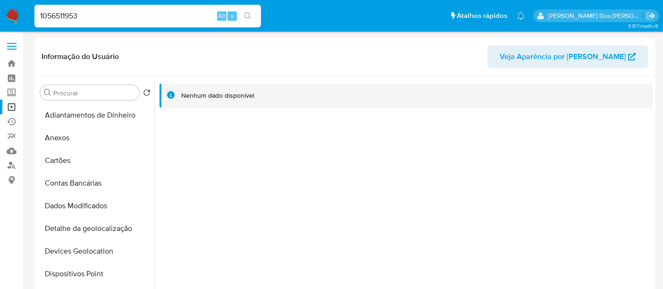
select select "10"
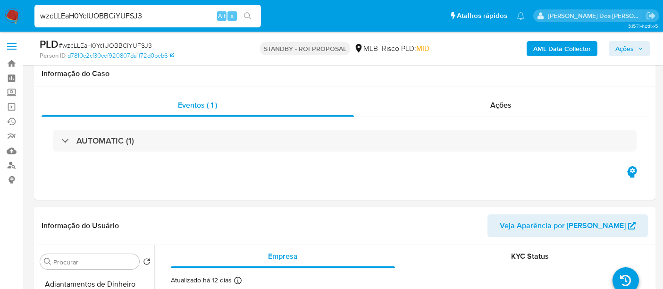
select select "10"
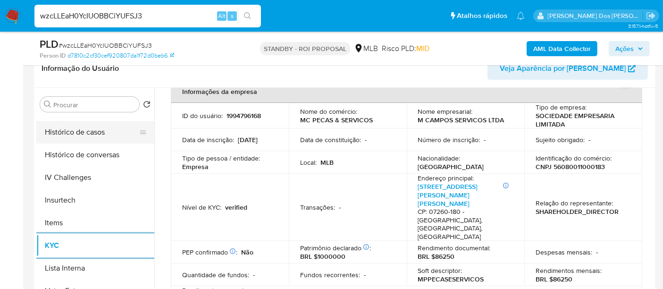
scroll to position [261, 0]
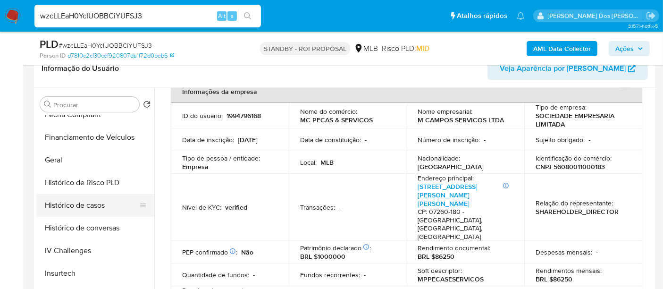
click at [105, 206] on button "Histórico de casos" at bounding box center [91, 205] width 110 height 23
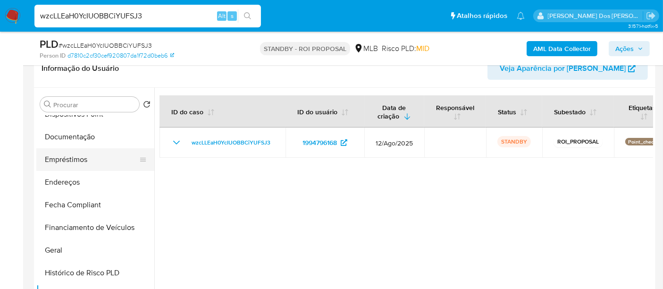
scroll to position [104, 0]
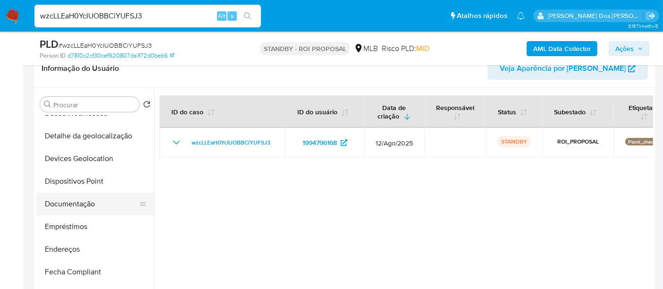
click at [70, 202] on button "Documentação" at bounding box center [91, 204] width 110 height 23
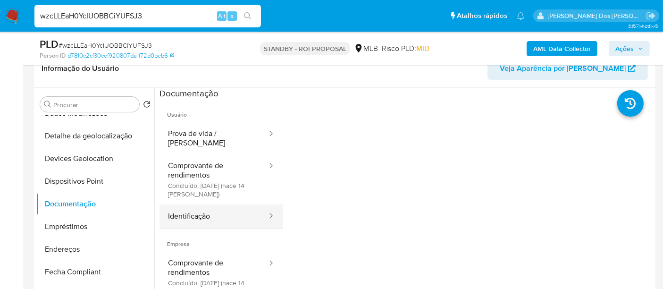
click at [189, 207] on button "Identificação" at bounding box center [213, 216] width 109 height 24
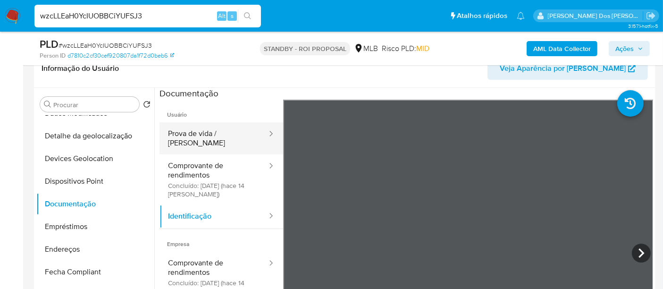
click at [220, 129] on button "Prova de vida / [PERSON_NAME]" at bounding box center [213, 138] width 109 height 32
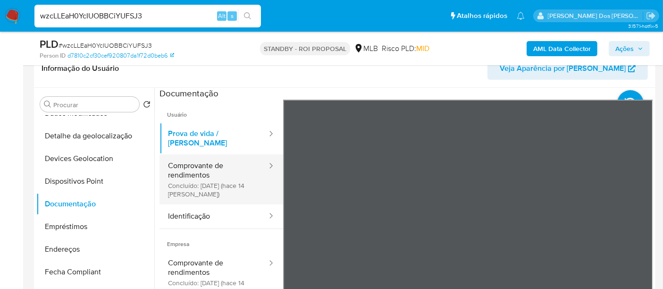
click at [188, 171] on button "Comprovante de rendimentos Concluído: 19/08/2025 (hace 14 días)" at bounding box center [213, 179] width 109 height 50
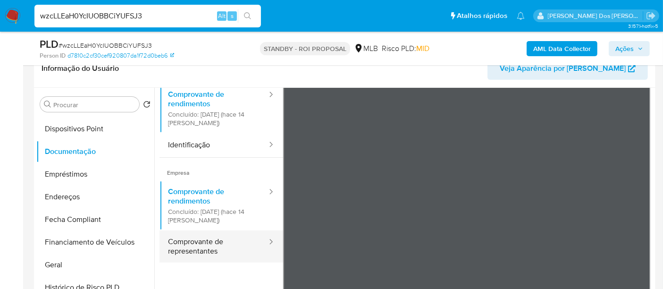
scroll to position [82, 0]
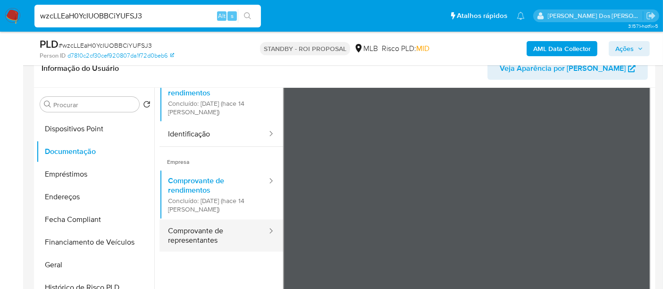
click at [211, 234] on button "Comprovante de representantes" at bounding box center [213, 235] width 109 height 32
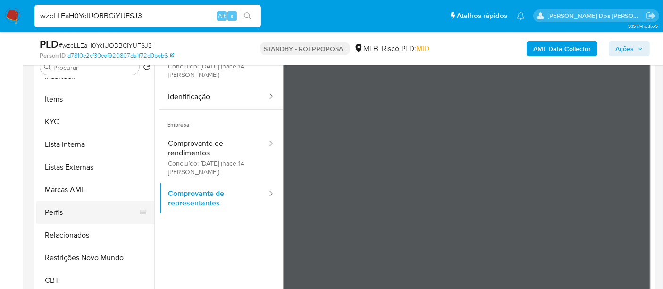
scroll to position [262, 0]
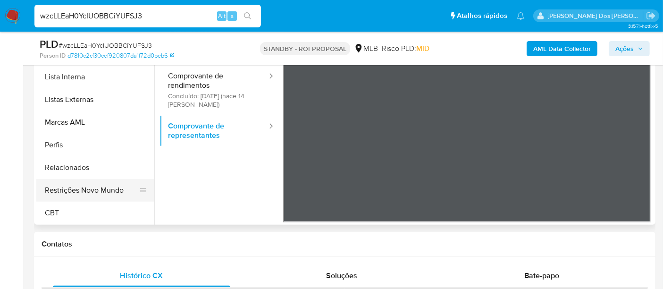
click at [107, 188] on button "Restrições Novo Mundo" at bounding box center [91, 190] width 110 height 23
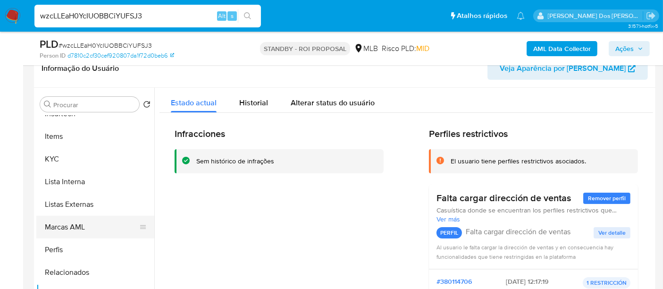
scroll to position [211, 0]
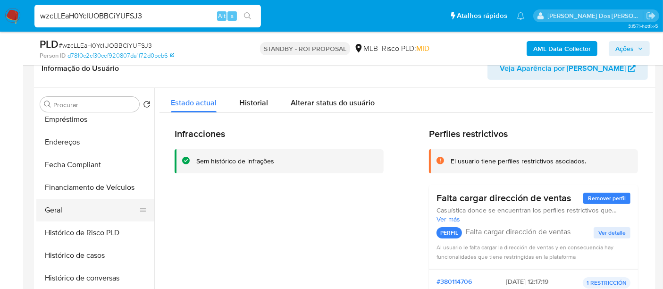
click at [59, 205] on button "Geral" at bounding box center [91, 210] width 110 height 23
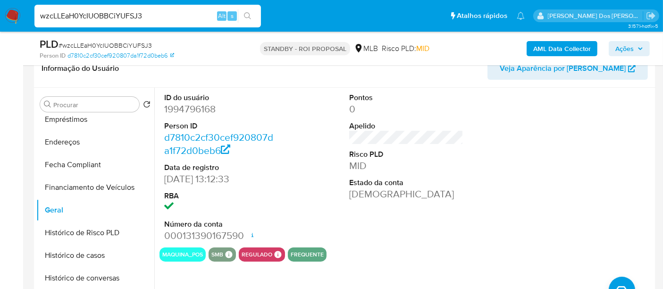
click at [143, 20] on input "wzcLLEaH0YcIUOBBCiYUFSJ3" at bounding box center [147, 16] width 226 height 12
paste input "W1ybt28c1KuPqhmMcBSpvOAW"
type input "W1ybt28c1KuPqhmMcBSpvOAW"
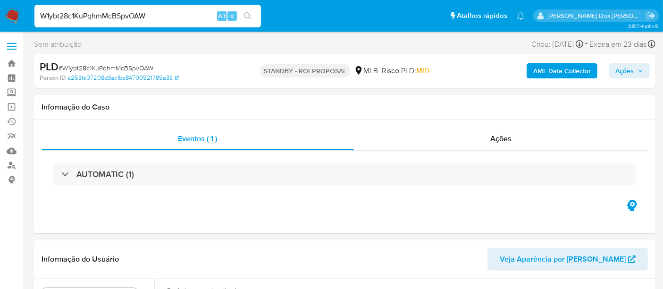
select select "10"
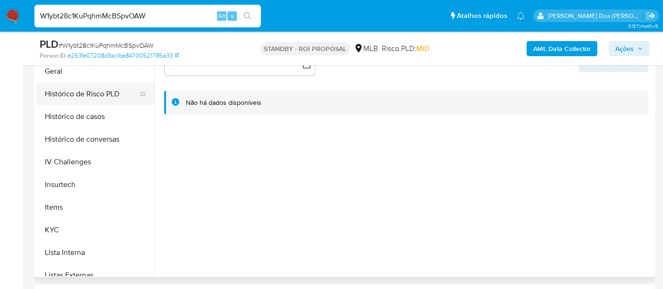
scroll to position [314, 0]
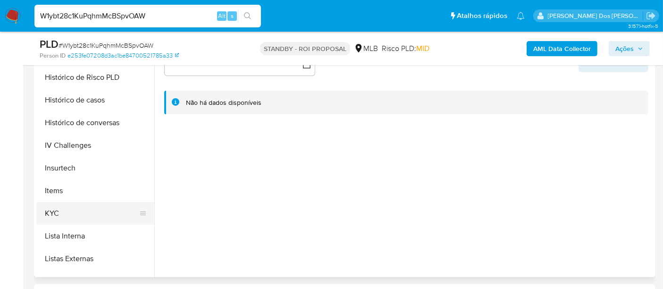
click at [57, 214] on button "KYC" at bounding box center [91, 213] width 110 height 23
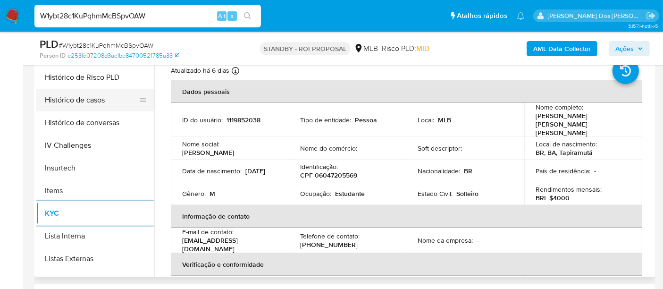
click at [94, 102] on button "Histórico de casos" at bounding box center [91, 100] width 110 height 23
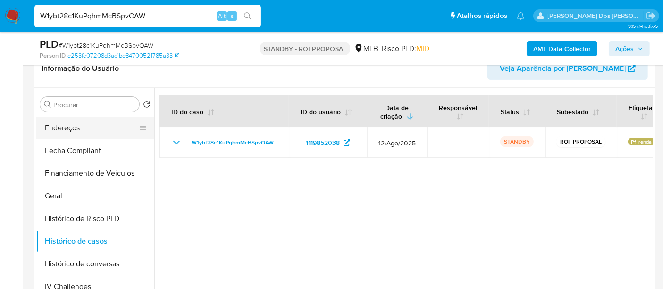
scroll to position [157, 0]
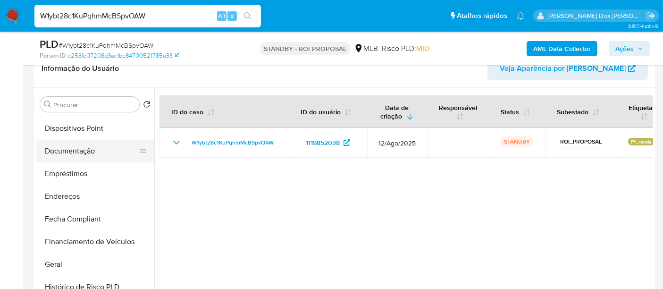
click at [85, 158] on button "Documentação" at bounding box center [91, 151] width 110 height 23
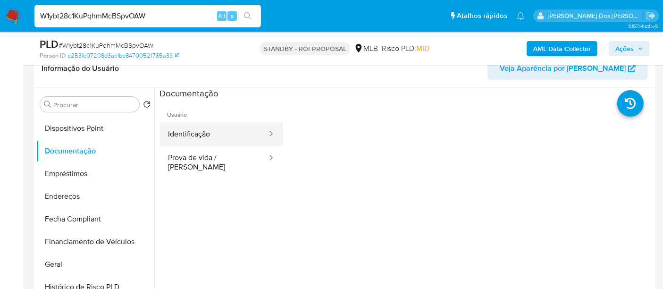
click at [225, 137] on button "Identificação" at bounding box center [213, 134] width 109 height 24
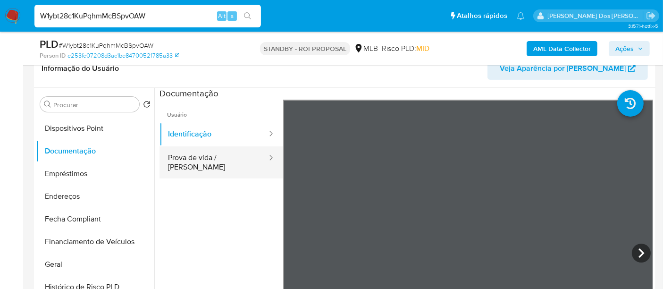
click at [214, 156] on button "Prova de vida / [PERSON_NAME]" at bounding box center [213, 162] width 109 height 32
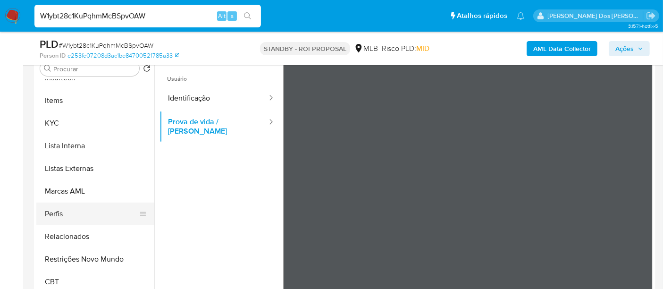
scroll to position [209, 0]
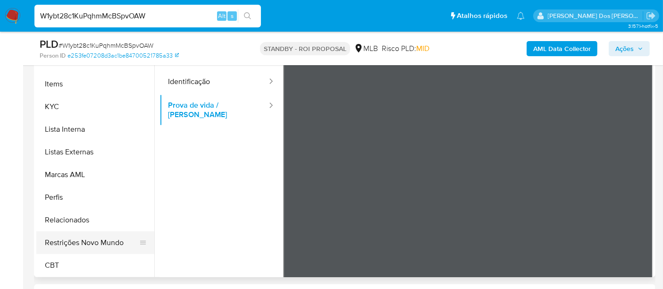
click at [110, 243] on button "Restrições Novo Mundo" at bounding box center [91, 242] width 110 height 23
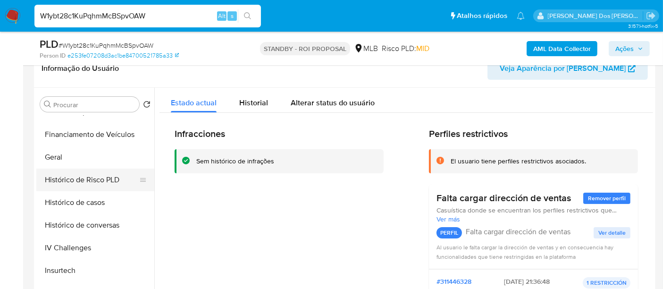
scroll to position [264, 0]
click at [57, 158] on button "Geral" at bounding box center [91, 157] width 110 height 23
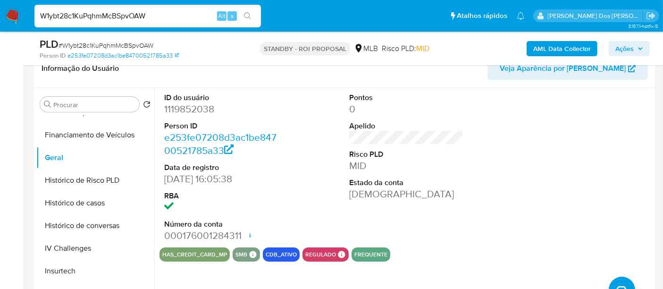
click at [143, 19] on input "W1ybt28c1KuPqhmMcBSpvOAW" at bounding box center [147, 16] width 226 height 12
paste input "Oktp0HWi6rt4WBPmNIRSaYXr"
type input "Oktp0HWi6rt4WBPmNIRSaYXr"
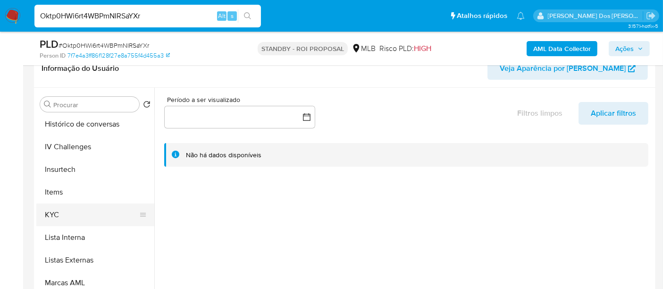
scroll to position [367, 0]
select select "10"
click at [60, 208] on button "KYC" at bounding box center [91, 213] width 110 height 23
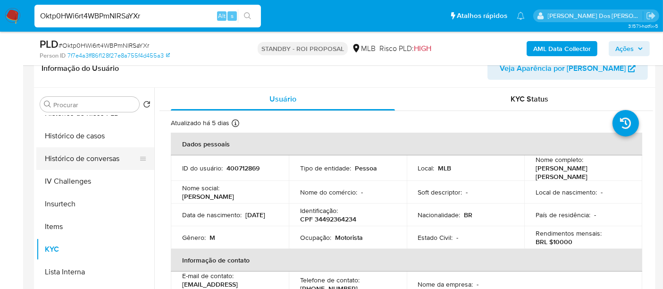
scroll to position [314, 0]
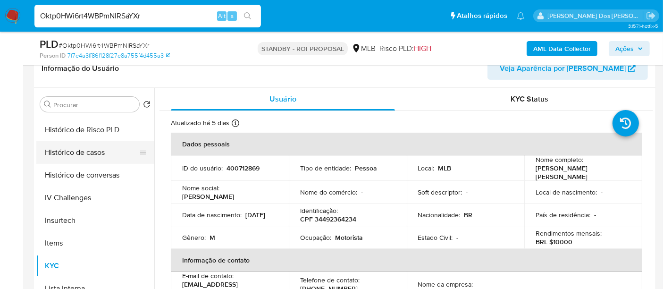
click at [76, 157] on button "Histórico de casos" at bounding box center [91, 152] width 110 height 23
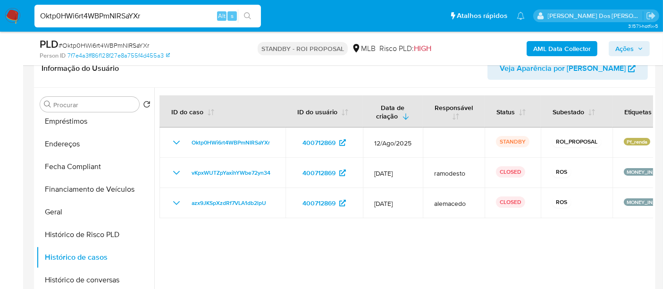
scroll to position [157, 0]
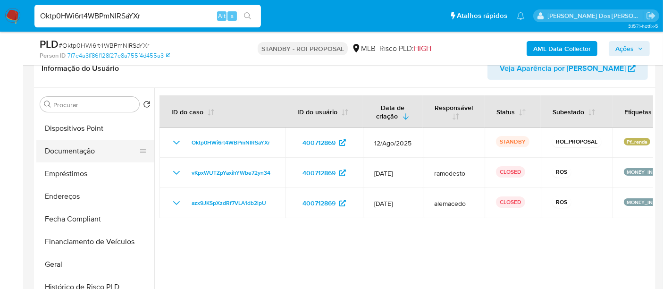
click at [81, 153] on button "Documentação" at bounding box center [91, 151] width 110 height 23
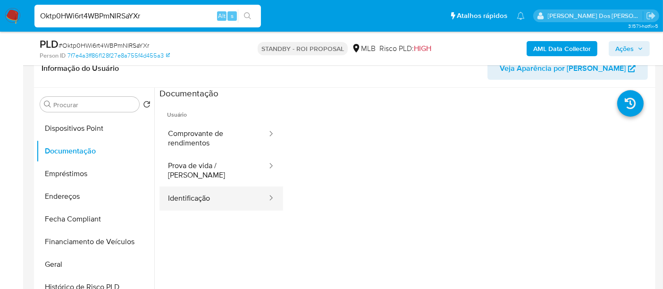
click at [176, 193] on button "Identificação" at bounding box center [213, 198] width 109 height 24
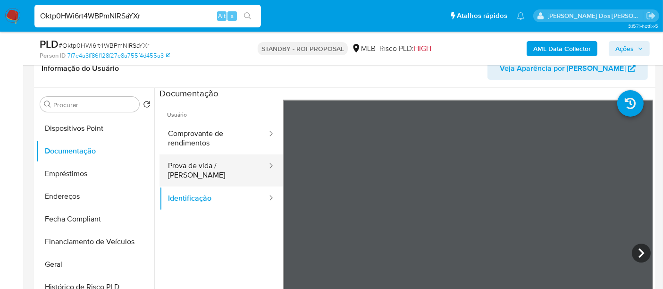
click at [220, 168] on button "Prova de vida / [PERSON_NAME]" at bounding box center [213, 170] width 109 height 32
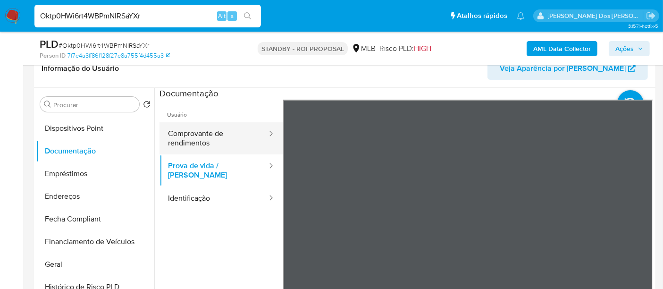
click at [210, 137] on button "Comprovante de rendimentos" at bounding box center [213, 138] width 109 height 32
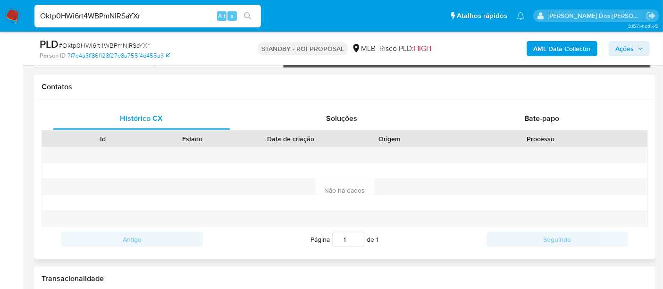
scroll to position [209, 0]
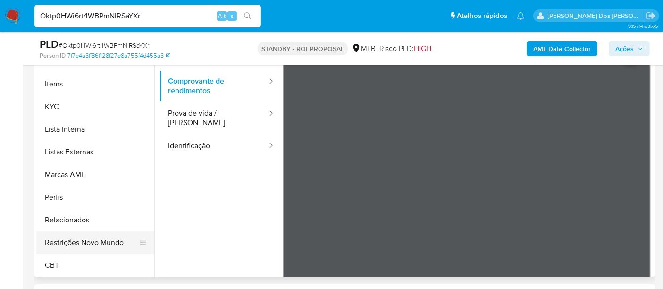
click at [97, 239] on button "Restrições Novo Mundo" at bounding box center [91, 242] width 110 height 23
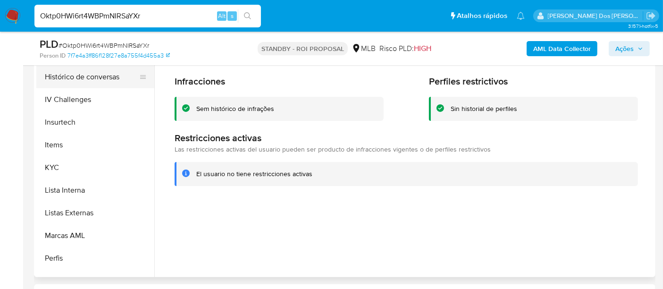
scroll to position [264, 0]
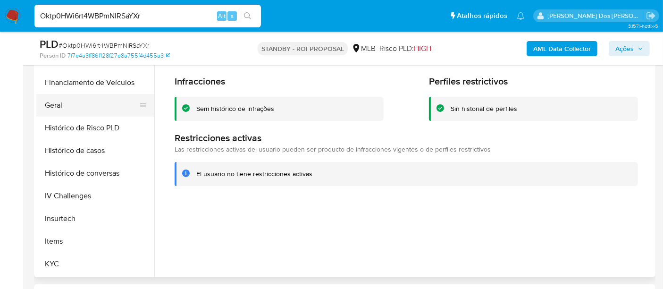
click at [58, 101] on button "Geral" at bounding box center [91, 105] width 110 height 23
